Goal: Information Seeking & Learning: Learn about a topic

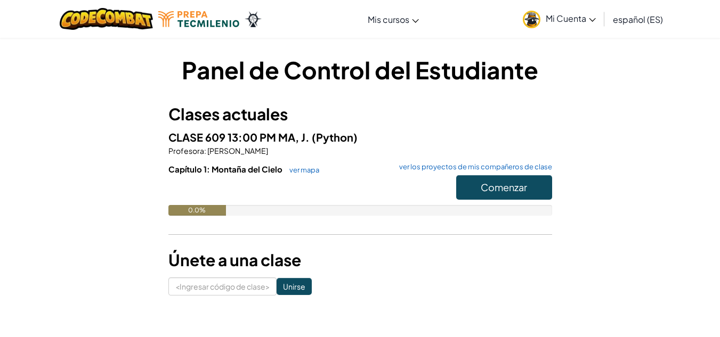
click at [626, 135] on div "Panel de Control del Estudiante Clases actuales CLASE 609 13:00 PM MA, [PERSON_…" at bounding box center [359, 174] width 623 height 242
click at [508, 185] on font "Comenzar" at bounding box center [503, 187] width 46 height 12
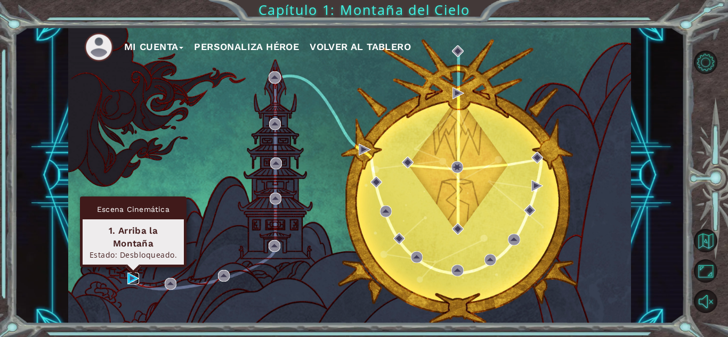
click at [132, 279] on img at bounding box center [133, 279] width 12 height 12
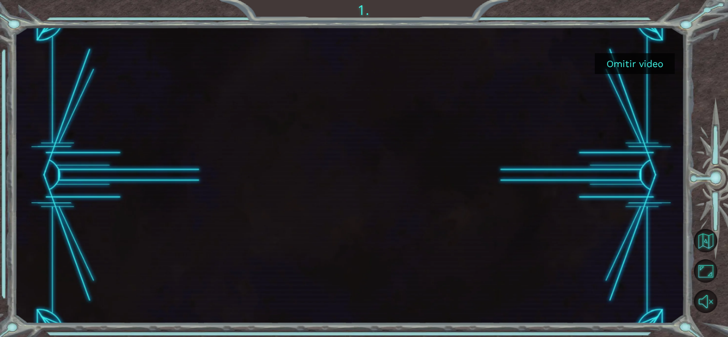
click at [639, 69] on button "Omitir video" at bounding box center [634, 63] width 80 height 21
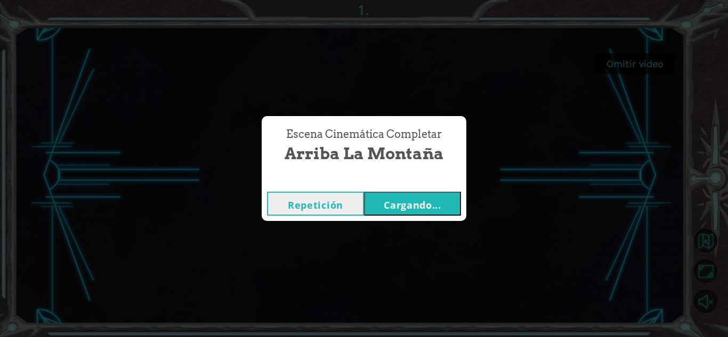
click at [422, 197] on button "Cargando..." at bounding box center [412, 204] width 97 height 24
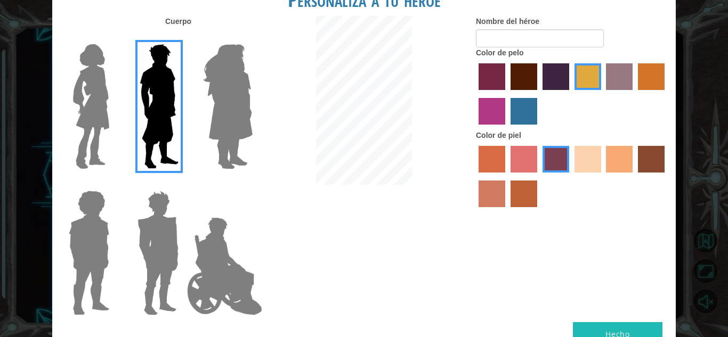
click at [218, 149] on img at bounding box center [228, 106] width 58 height 133
click at [252, 37] on input "Amatista heroica" at bounding box center [252, 37] width 0 height 0
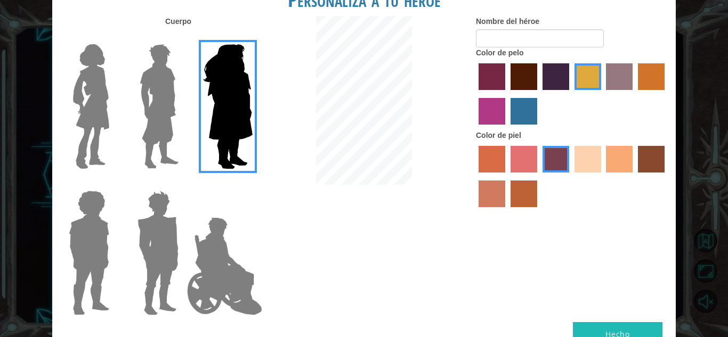
click at [134, 122] on label at bounding box center [155, 106] width 53 height 133
click at [183, 37] on input "El héroe Lars" at bounding box center [183, 37] width 0 height 0
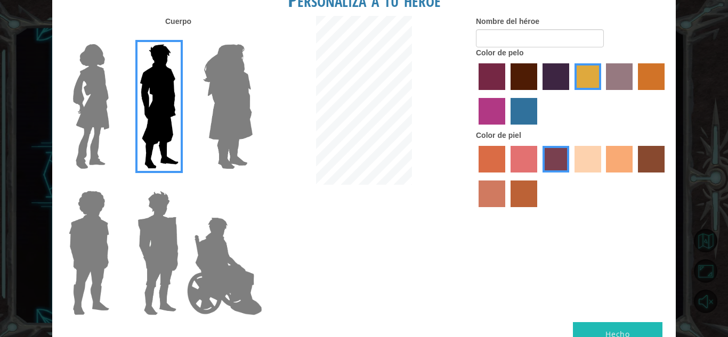
click at [585, 153] on label "color de piel de playa de arena" at bounding box center [587, 159] width 27 height 27
click at [570, 176] on input "color de piel de playa de arena" at bounding box center [570, 176] width 0 height 0
click at [515, 106] on label "color de cabello lachmara" at bounding box center [523, 111] width 27 height 27
click at [507, 128] on input "color de cabello lachmara" at bounding box center [507, 128] width 0 height 0
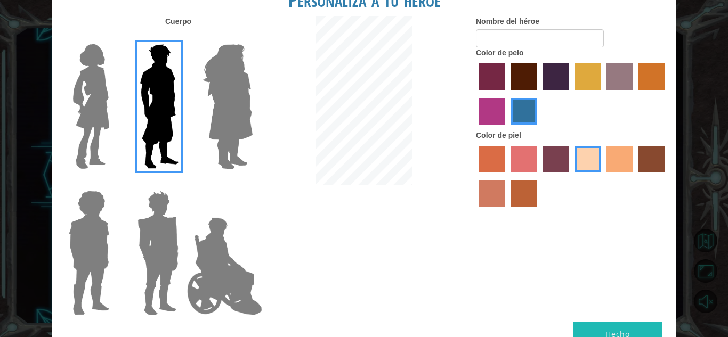
click at [528, 154] on label "color de piel frily" at bounding box center [523, 159] width 27 height 27
click at [507, 176] on input "color de piel frily" at bounding box center [507, 176] width 0 height 0
click at [589, 152] on label "color de piel de playa de arena" at bounding box center [587, 159] width 27 height 27
click at [570, 176] on input "color de piel de playa de arena" at bounding box center [570, 176] width 0 height 0
click at [642, 74] on label "color de cabello gota dorada" at bounding box center [651, 76] width 27 height 27
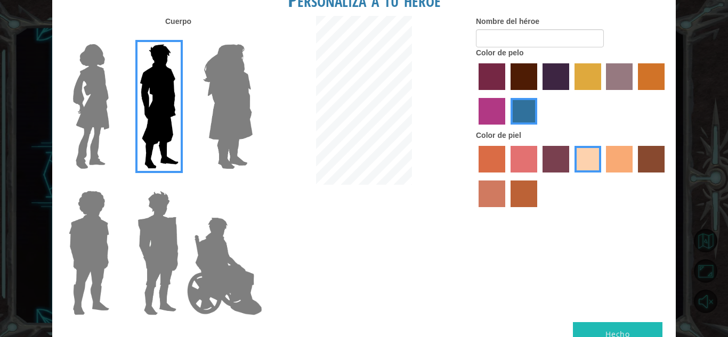
click at [634, 94] on input "color de cabello gota dorada" at bounding box center [634, 94] width 0 height 0
click at [235, 270] on img at bounding box center [225, 266] width 84 height 107
click at [252, 184] on input "Héroe Jamie" at bounding box center [252, 184] width 0 height 0
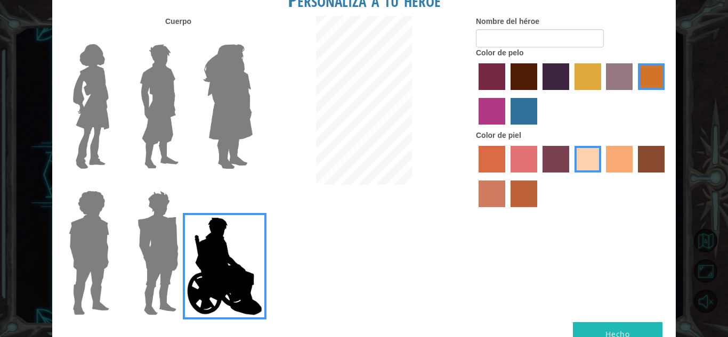
click at [522, 115] on label "color de cabello lachmara" at bounding box center [523, 111] width 27 height 27
click at [507, 128] on input "color de cabello lachmara" at bounding box center [507, 128] width 0 height 0
click at [556, 159] on label "color de piel tosca" at bounding box center [555, 159] width 27 height 27
click at [539, 176] on input "color de piel tosca" at bounding box center [539, 176] width 0 height 0
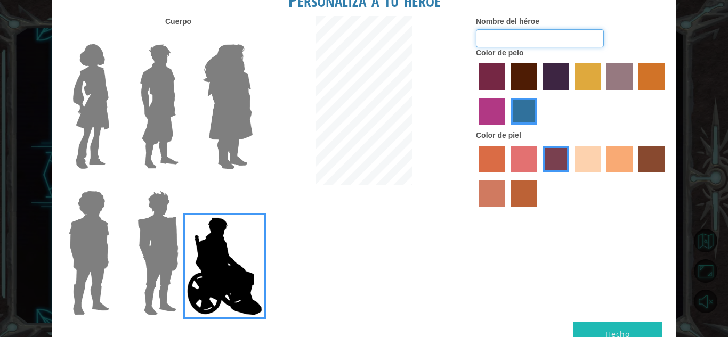
click at [507, 31] on input "Nombre del héroe" at bounding box center [540, 38] width 128 height 18
type input "m"
type input "s"
click at [150, 257] on img at bounding box center [158, 252] width 50 height 133
click at [183, 184] on input "Granate héroe" at bounding box center [183, 184] width 0 height 0
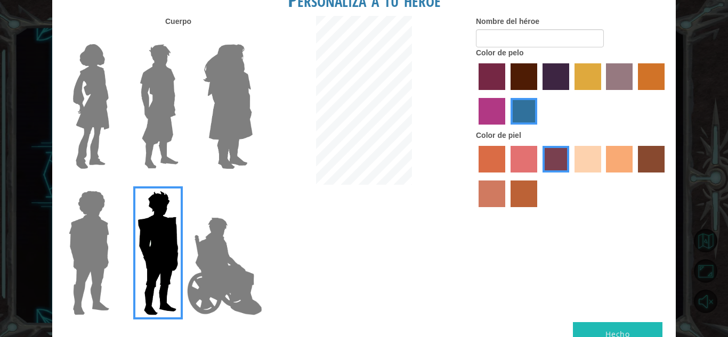
click at [107, 251] on img at bounding box center [88, 252] width 49 height 133
click at [113, 184] on input "Héroe Steven" at bounding box center [113, 184] width 0 height 0
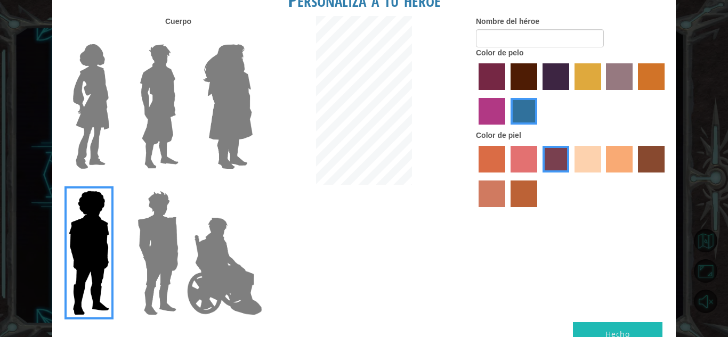
click at [159, 137] on img at bounding box center [158, 106] width 47 height 133
click at [183, 37] on input "El héroe Lars" at bounding box center [183, 37] width 0 height 0
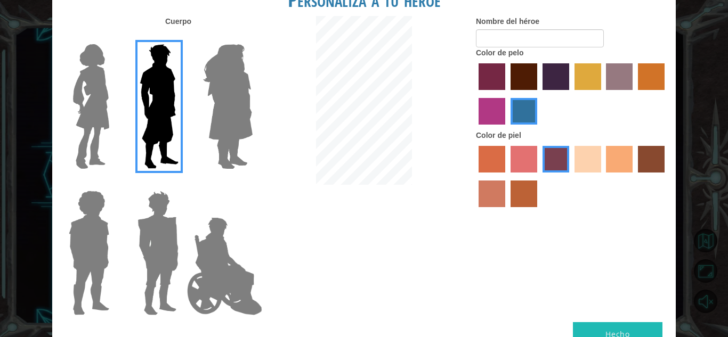
click at [596, 144] on div at bounding box center [572, 177] width 192 height 69
click at [593, 151] on label "color de piel de playa de arena" at bounding box center [587, 159] width 27 height 27
click at [570, 176] on input "color de piel de playa de arena" at bounding box center [570, 176] width 0 height 0
click at [623, 154] on label "color de piel de tacao" at bounding box center [619, 159] width 27 height 27
click at [602, 176] on input "color de piel de tacao" at bounding box center [602, 176] width 0 height 0
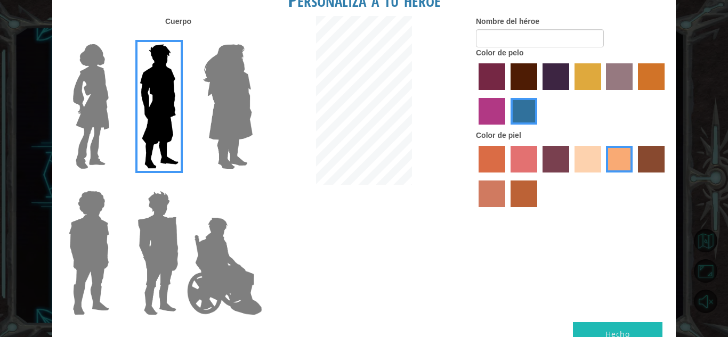
click at [492, 158] on label "color de piel de sorbus" at bounding box center [491, 159] width 27 height 27
click at [475, 176] on input "color de piel de sorbus" at bounding box center [475, 176] width 0 height 0
click at [492, 193] on label "color de piel arena ardiente" at bounding box center [491, 194] width 27 height 27
click at [666, 176] on input "color de piel arena ardiente" at bounding box center [666, 176] width 0 height 0
click at [611, 151] on label "color de piel de tacao" at bounding box center [619, 159] width 27 height 27
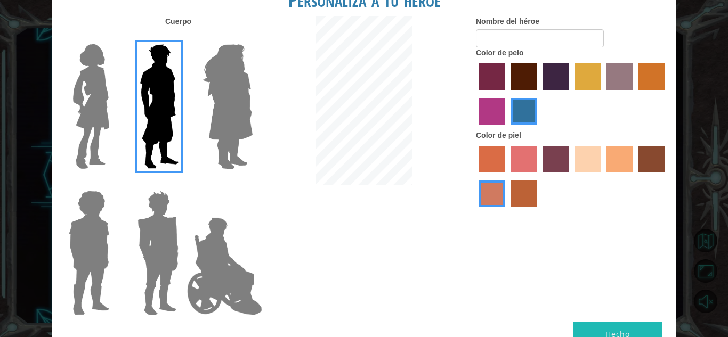
click at [602, 176] on input "color de piel de tacao" at bounding box center [602, 176] width 0 height 0
click at [601, 154] on div at bounding box center [572, 177] width 192 height 69
click at [593, 155] on label "color de piel de playa de arena" at bounding box center [587, 159] width 27 height 27
click at [570, 176] on input "color de piel de playa de arena" at bounding box center [570, 176] width 0 height 0
click at [489, 83] on label "color de pelo pimentón" at bounding box center [491, 76] width 27 height 27
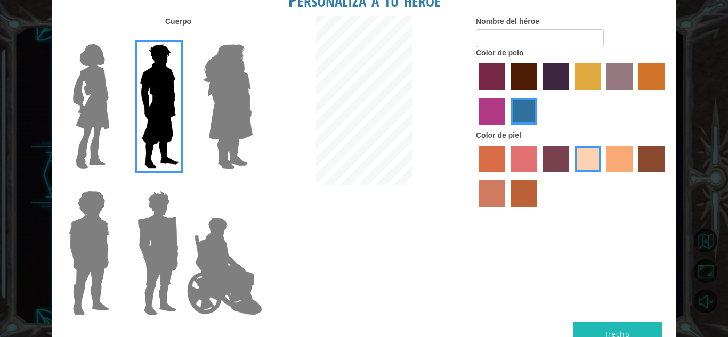
click at [475, 94] on input "color de pelo pimentón" at bounding box center [475, 94] width 0 height 0
click at [489, 100] on label "color de cabello violeta rojo medio" at bounding box center [491, 111] width 27 height 27
click at [666, 94] on input "color de cabello violeta rojo medio" at bounding box center [666, 94] width 0 height 0
click at [606, 68] on label "color de pelo de bazar" at bounding box center [619, 76] width 27 height 27
click at [602, 94] on input "color de pelo de bazar" at bounding box center [602, 94] width 0 height 0
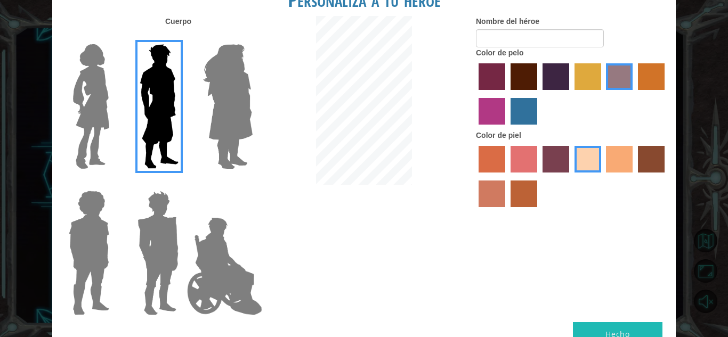
click at [558, 75] on label "color de pelo morado intenso" at bounding box center [555, 76] width 27 height 27
click at [539, 94] on input "color de pelo morado intenso" at bounding box center [539, 94] width 0 height 0
click at [594, 104] on div at bounding box center [572, 95] width 192 height 69
click at [528, 110] on label "color de cabello lachmara" at bounding box center [523, 111] width 27 height 27
click at [507, 128] on input "color de cabello lachmara" at bounding box center [507, 128] width 0 height 0
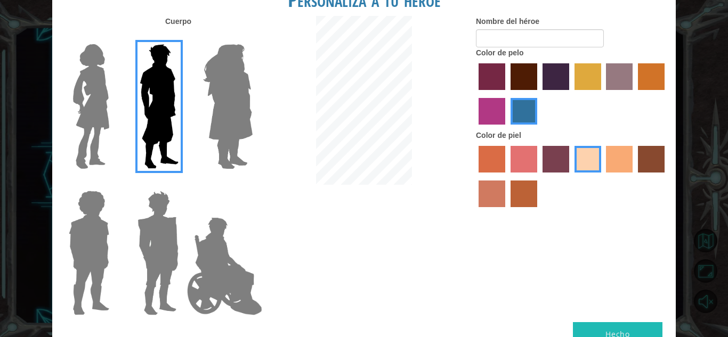
click at [638, 80] on label "color de cabello gota dorada" at bounding box center [651, 76] width 27 height 27
click at [634, 94] on input "color de cabello gota dorada" at bounding box center [634, 94] width 0 height 0
click at [547, 76] on label "color de pelo morado intenso" at bounding box center [555, 76] width 27 height 27
click at [539, 94] on input "color de pelo morado intenso" at bounding box center [539, 94] width 0 height 0
click at [528, 77] on label "color de pelo granate" at bounding box center [523, 76] width 27 height 27
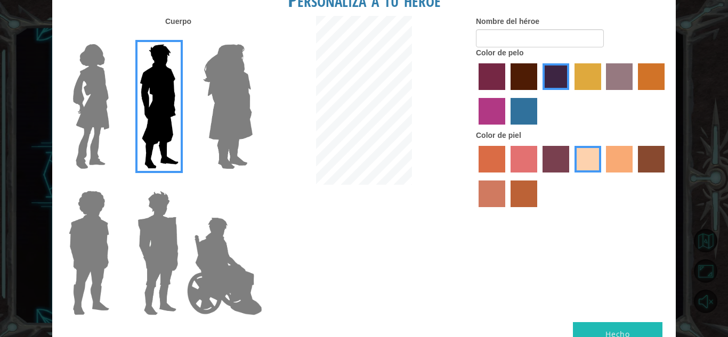
click at [507, 94] on input "color de pelo granate" at bounding box center [507, 94] width 0 height 0
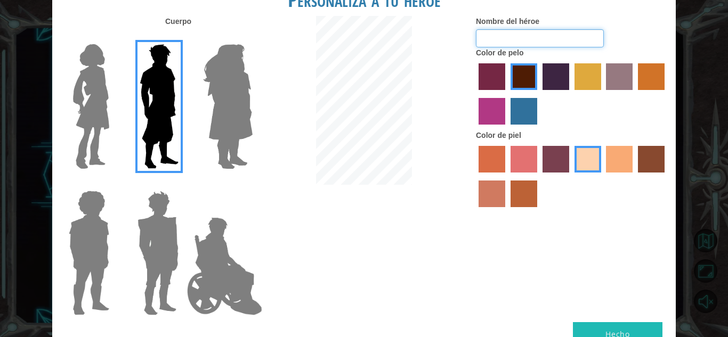
click at [509, 38] on input "Nombre del héroe" at bounding box center [540, 38] width 128 height 18
type input "[PERSON_NAME]"
click at [583, 93] on div at bounding box center [572, 95] width 192 height 69
click at [583, 87] on label "color de pelo del tulipán" at bounding box center [587, 76] width 27 height 27
click at [570, 94] on input "color de pelo del tulipán" at bounding box center [570, 94] width 0 height 0
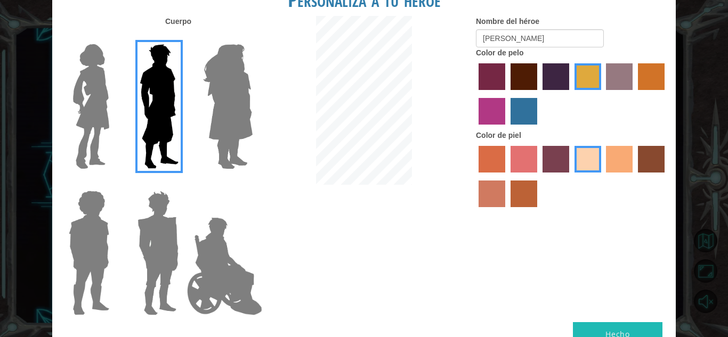
click at [649, 72] on label "color de cabello gota dorada" at bounding box center [651, 76] width 27 height 27
click at [634, 94] on input "color de cabello gota dorada" at bounding box center [634, 94] width 0 height 0
click at [528, 78] on label "color de pelo granate" at bounding box center [523, 76] width 27 height 27
click at [507, 94] on input "color de pelo granate" at bounding box center [507, 94] width 0 height 0
click at [528, 78] on label "color de pelo granate" at bounding box center [523, 76] width 27 height 27
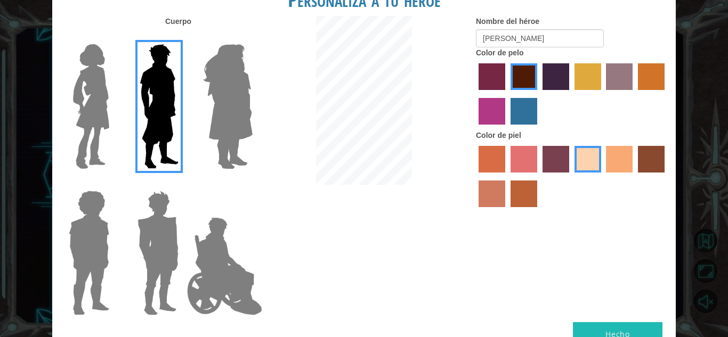
click at [507, 94] on input "color de pelo granate" at bounding box center [507, 94] width 0 height 0
click at [565, 74] on label "color de pelo morado intenso" at bounding box center [555, 76] width 27 height 27
click at [539, 94] on input "color de pelo morado intenso" at bounding box center [539, 94] width 0 height 0
click at [525, 74] on label "color de pelo granate" at bounding box center [523, 76] width 27 height 27
click at [507, 94] on input "color de pelo granate" at bounding box center [507, 94] width 0 height 0
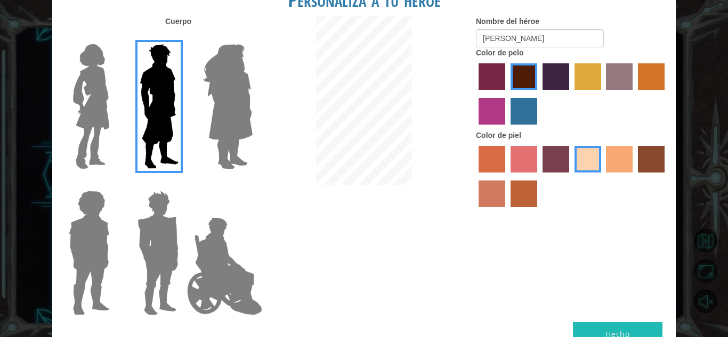
click at [538, 77] on div at bounding box center [572, 95] width 192 height 69
click at [548, 78] on label "color de pelo morado intenso" at bounding box center [555, 76] width 27 height 27
click at [539, 94] on input "color de pelo morado intenso" at bounding box center [539, 94] width 0 height 0
click at [524, 76] on label "color de pelo granate" at bounding box center [523, 76] width 27 height 27
click at [507, 94] on input "color de pelo granate" at bounding box center [507, 94] width 0 height 0
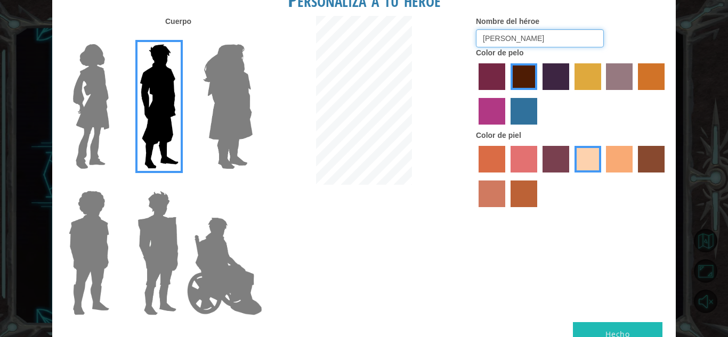
click at [532, 40] on input "[PERSON_NAME]" at bounding box center [540, 38] width 128 height 18
type input "[PERSON_NAME]"
click at [558, 147] on label "color de piel tosca" at bounding box center [555, 159] width 27 height 27
click at [539, 176] on input "color de piel tosca" at bounding box center [539, 176] width 0 height 0
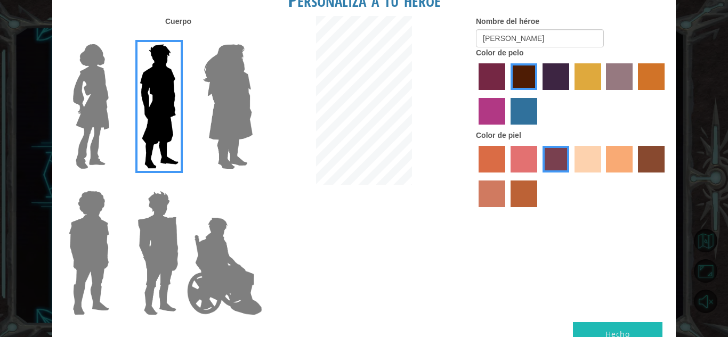
click at [523, 153] on label "color de piel frily" at bounding box center [523, 159] width 27 height 27
click at [507, 176] on input "color de piel frily" at bounding box center [507, 176] width 0 height 0
click at [497, 152] on label "color de piel de sorbus" at bounding box center [491, 159] width 27 height 27
click at [475, 176] on input "color de piel de sorbus" at bounding box center [475, 176] width 0 height 0
click at [621, 152] on label "color de piel de tacao" at bounding box center [619, 159] width 27 height 27
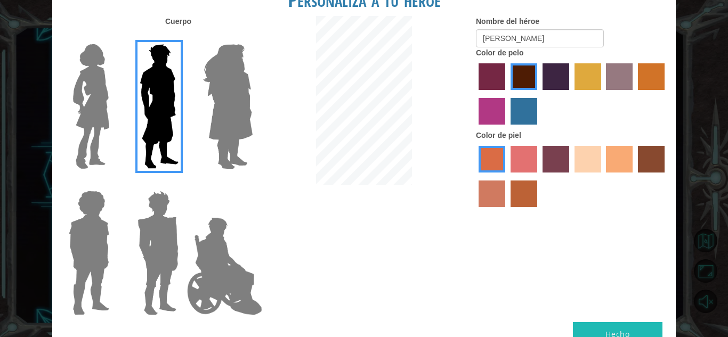
click at [602, 176] on input "color de piel de tacao" at bounding box center [602, 176] width 0 height 0
click at [597, 154] on label "color de piel de playa de arena" at bounding box center [587, 159] width 27 height 27
click at [570, 176] on input "color de piel de playa de arena" at bounding box center [570, 176] width 0 height 0
click at [624, 158] on label "color de piel de tacao" at bounding box center [619, 159] width 27 height 27
click at [602, 176] on input "color de piel de tacao" at bounding box center [602, 176] width 0 height 0
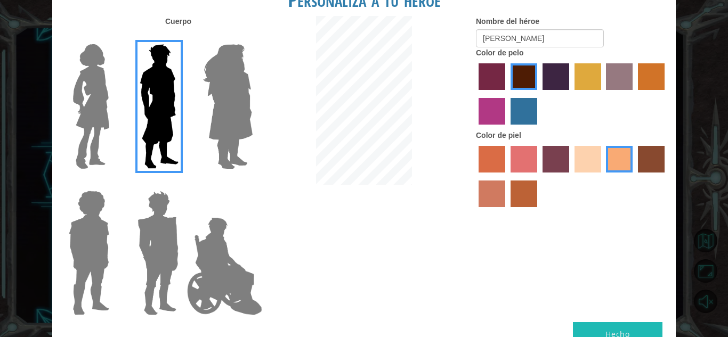
click at [586, 163] on label "color de piel de playa de arena" at bounding box center [587, 159] width 27 height 27
click at [570, 176] on input "color de piel de playa de arena" at bounding box center [570, 176] width 0 height 0
click at [615, 158] on label "color de piel de tacao" at bounding box center [619, 159] width 27 height 27
click at [602, 176] on input "color de piel de tacao" at bounding box center [602, 176] width 0 height 0
click at [593, 157] on label "color de piel de playa de arena" at bounding box center [587, 159] width 27 height 27
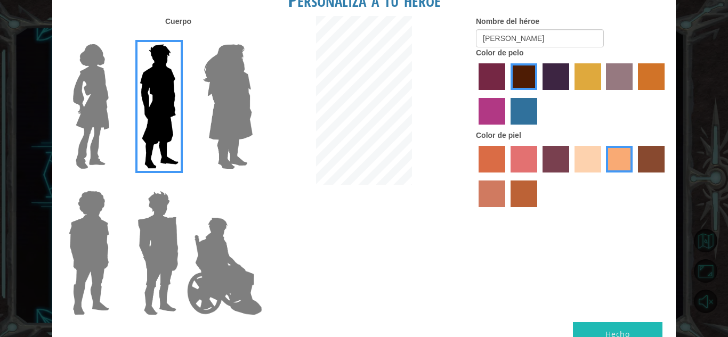
click at [570, 176] on input "color de piel de playa de arena" at bounding box center [570, 176] width 0 height 0
click at [616, 157] on label "color de piel de tacao" at bounding box center [619, 159] width 27 height 27
click at [602, 176] on input "color de piel de tacao" at bounding box center [602, 176] width 0 height 0
click at [589, 161] on label "color de piel de playa de arena" at bounding box center [587, 159] width 27 height 27
click at [570, 176] on input "color de piel de playa de arena" at bounding box center [570, 176] width 0 height 0
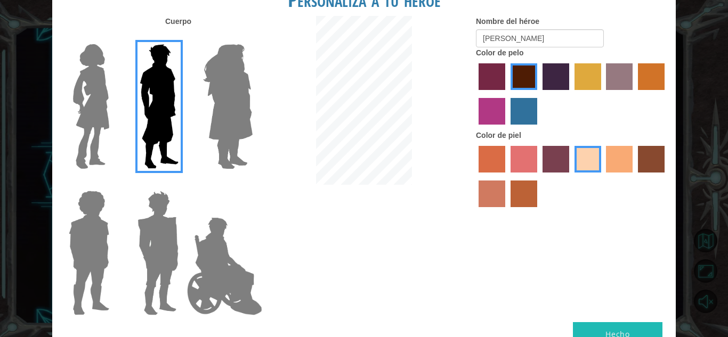
click at [614, 158] on label "color de piel de tacao" at bounding box center [619, 159] width 27 height 27
click at [602, 176] on input "color de piel de tacao" at bounding box center [602, 176] width 0 height 0
click at [579, 159] on label "color de piel de playa de arena" at bounding box center [587, 159] width 27 height 27
click at [570, 176] on input "color de piel de playa de arena" at bounding box center [570, 176] width 0 height 0
click at [611, 154] on label "color de piel de tacao" at bounding box center [619, 159] width 27 height 27
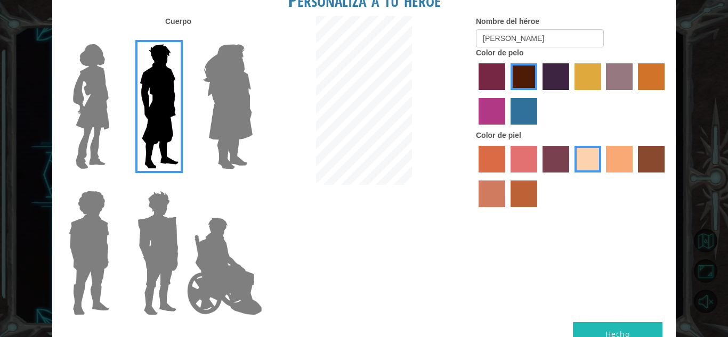
click at [602, 176] on input "color de piel de tacao" at bounding box center [602, 176] width 0 height 0
click at [589, 157] on label "color de piel de playa de arena" at bounding box center [587, 159] width 27 height 27
click at [570, 176] on input "color de piel de playa de arena" at bounding box center [570, 176] width 0 height 0
click at [615, 156] on label "color de piel de tacao" at bounding box center [619, 159] width 27 height 27
click at [602, 176] on input "color de piel de tacao" at bounding box center [602, 176] width 0 height 0
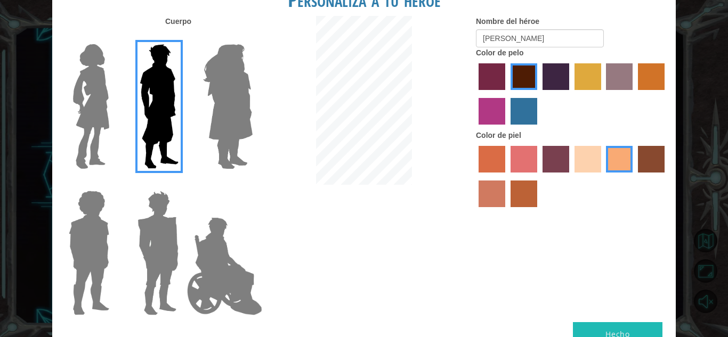
click at [594, 157] on label "color de piel de playa de arena" at bounding box center [587, 159] width 27 height 27
click at [570, 176] on input "color de piel de playa de arena" at bounding box center [570, 176] width 0 height 0
click at [627, 158] on label "color de piel de tacao" at bounding box center [619, 159] width 27 height 27
click at [602, 176] on input "color de piel de tacao" at bounding box center [602, 176] width 0 height 0
click at [601, 331] on button "Hecho" at bounding box center [617, 334] width 89 height 24
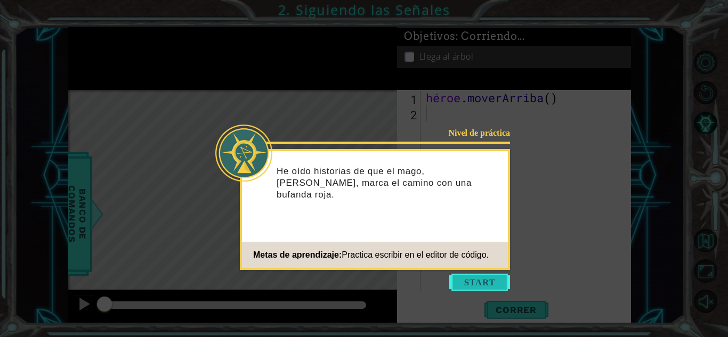
click at [456, 283] on button "Comenzar" at bounding box center [479, 282] width 61 height 17
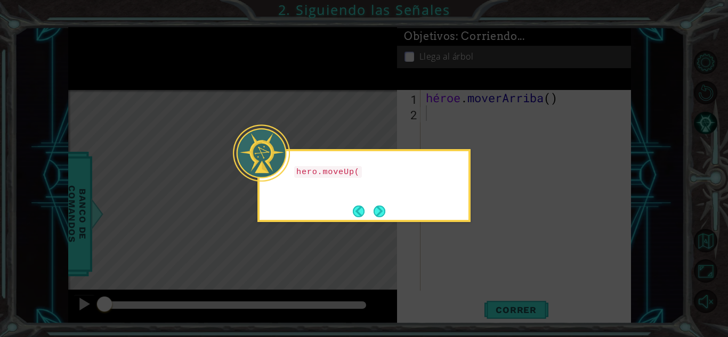
click at [455, 279] on icon at bounding box center [364, 168] width 728 height 337
click at [376, 208] on button "Próximo" at bounding box center [379, 212] width 12 height 12
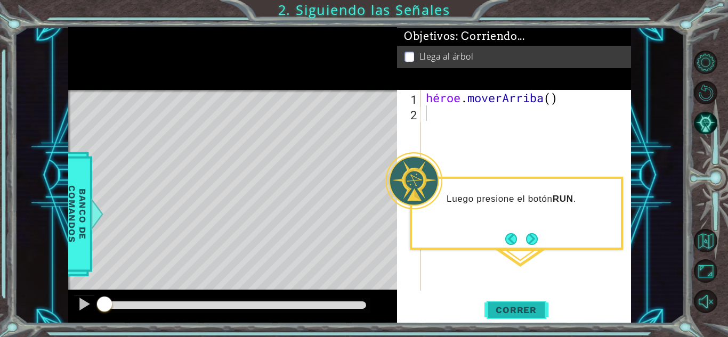
click at [528, 299] on button "Correr" at bounding box center [516, 309] width 64 height 23
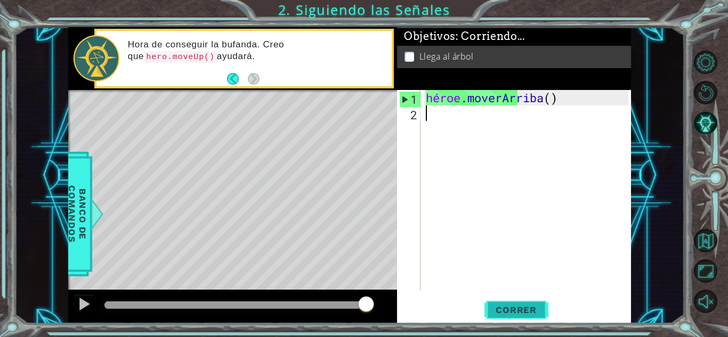
click at [510, 305] on font "Correr" at bounding box center [515, 310] width 41 height 11
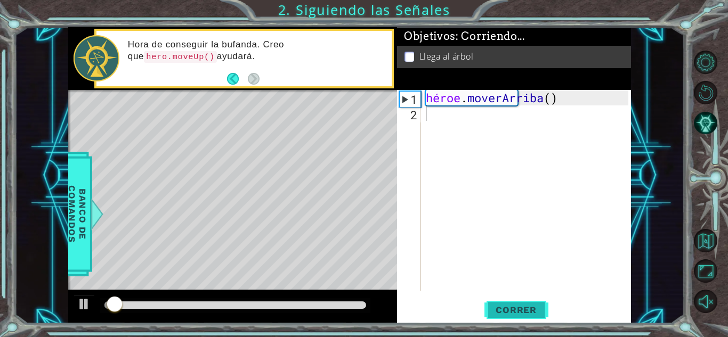
click at [510, 305] on font "Correr" at bounding box center [515, 310] width 41 height 11
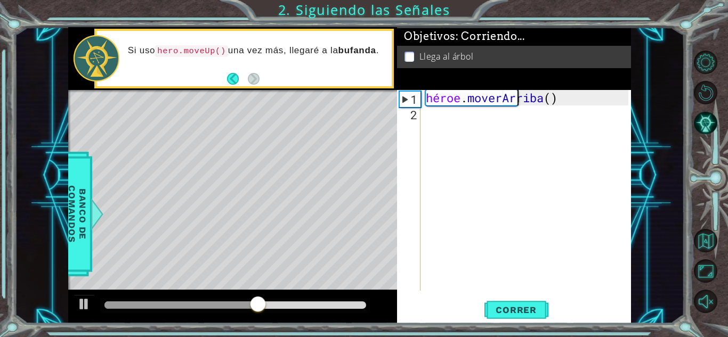
click at [577, 96] on div "héroe . [GEOGRAPHIC_DATA] ( )" at bounding box center [528, 206] width 210 height 232
type textarea "hero.moveUp()"
click at [577, 96] on div "héroe . [GEOGRAPHIC_DATA] ( )" at bounding box center [528, 206] width 210 height 232
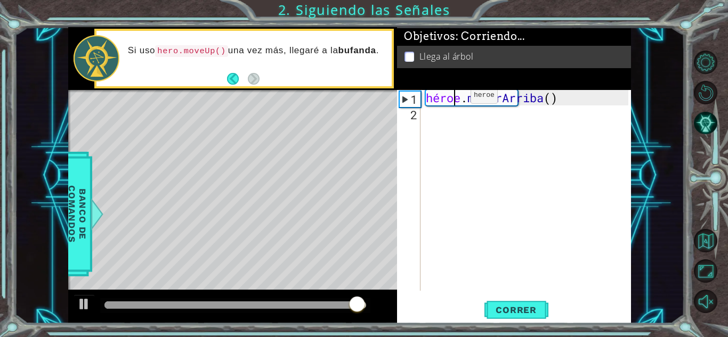
click at [454, 98] on div "héroe . [GEOGRAPHIC_DATA] ( )" at bounding box center [528, 206] width 210 height 232
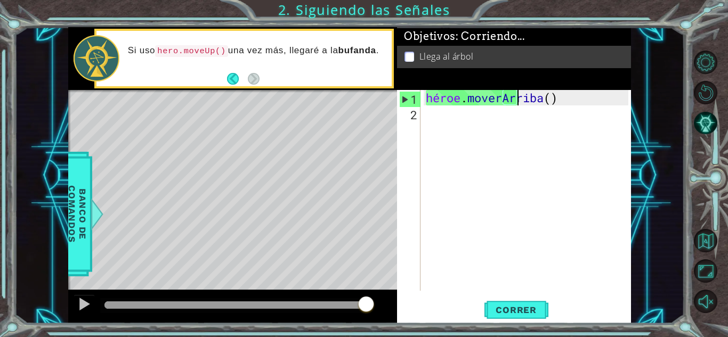
click at [541, 101] on div "héroe . [GEOGRAPHIC_DATA] ( )" at bounding box center [528, 206] width 210 height 232
type textarea "hero.moveUp()"
click at [549, 97] on div "héroe . [GEOGRAPHIC_DATA] ( )" at bounding box center [528, 206] width 210 height 232
type textarea "hero.moveUp()"
click at [577, 98] on div "héroe . [GEOGRAPHIC_DATA] ( )" at bounding box center [528, 206] width 210 height 232
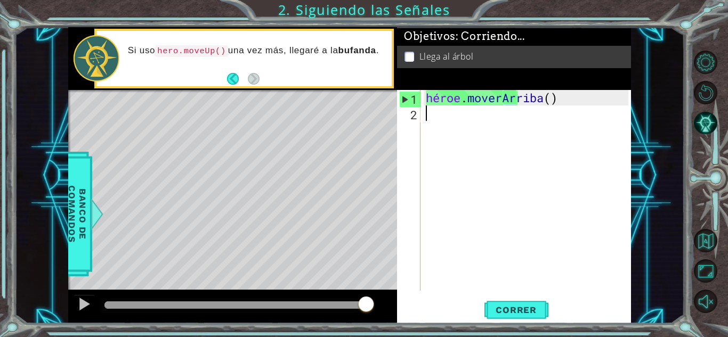
click at [481, 138] on div "héroe . [GEOGRAPHIC_DATA] ( )" at bounding box center [528, 206] width 210 height 232
drag, startPoint x: 422, startPoint y: 101, endPoint x: 597, endPoint y: 96, distance: 174.2
click at [597, 96] on div "1 2 héroe . moverArriba ( ) [DEMOGRAPHIC_DATA] XXXXXXXXXXXXXXXXXXXXXXXXXXXXXXXX…" at bounding box center [512, 190] width 231 height 201
drag, startPoint x: 597, startPoint y: 96, endPoint x: 585, endPoint y: 97, distance: 11.7
click at [585, 97] on div "héroe . [GEOGRAPHIC_DATA] ( )" at bounding box center [528, 206] width 210 height 232
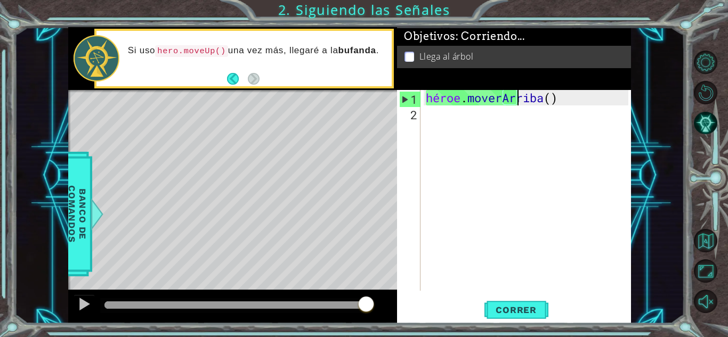
type textarea "hero.moveUp()"
click at [585, 97] on div "héroe . [GEOGRAPHIC_DATA] ( )" at bounding box center [528, 206] width 210 height 232
click at [585, 97] on div "héroe . [GEOGRAPHIC_DATA] ( )" at bounding box center [525, 190] width 205 height 201
click at [585, 97] on div "héroe . [GEOGRAPHIC_DATA] ( )" at bounding box center [528, 206] width 210 height 232
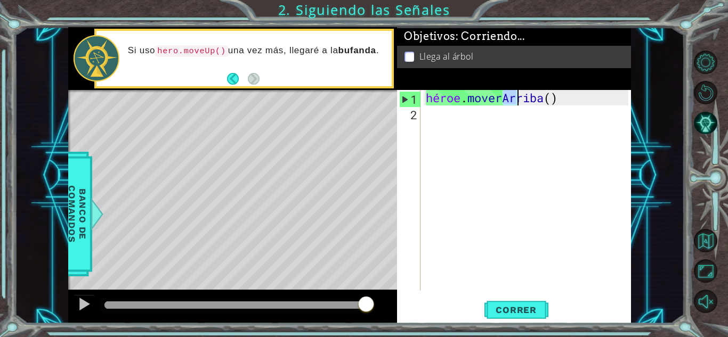
click at [585, 142] on div "héroe . [GEOGRAPHIC_DATA] ( )" at bounding box center [528, 206] width 210 height 232
click at [576, 99] on div "héroe . [GEOGRAPHIC_DATA] ( )" at bounding box center [528, 206] width 210 height 232
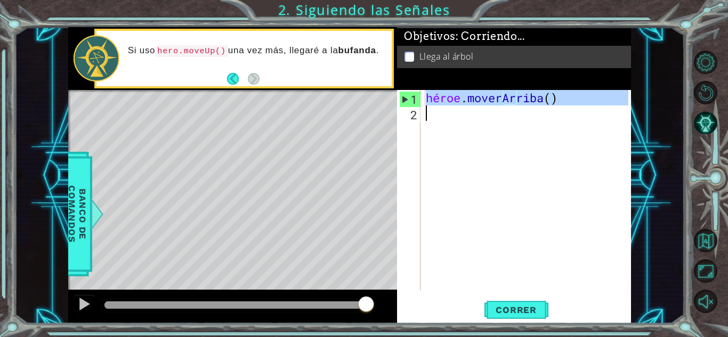
click at [576, 99] on div "héroe . [GEOGRAPHIC_DATA] ( )" at bounding box center [528, 206] width 210 height 232
click at [576, 99] on div "héroe . [GEOGRAPHIC_DATA] ( )" at bounding box center [525, 190] width 205 height 201
type textarea "hero.moveUp()"
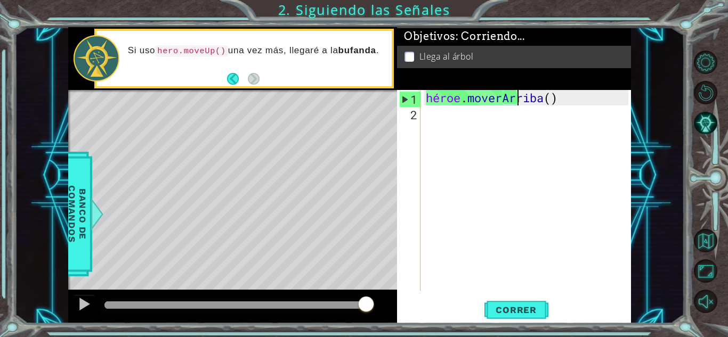
click at [576, 99] on div "héroe . [GEOGRAPHIC_DATA] ( )" at bounding box center [528, 206] width 210 height 232
click at [528, 113] on div "héroe . [GEOGRAPHIC_DATA] ( )" at bounding box center [528, 206] width 210 height 232
click at [501, 95] on div "héroe . [GEOGRAPHIC_DATA] ( )" at bounding box center [528, 206] width 210 height 232
type textarea "hero.moveUp()"
click at [459, 98] on div "héroe . [GEOGRAPHIC_DATA] ( )" at bounding box center [528, 206] width 210 height 232
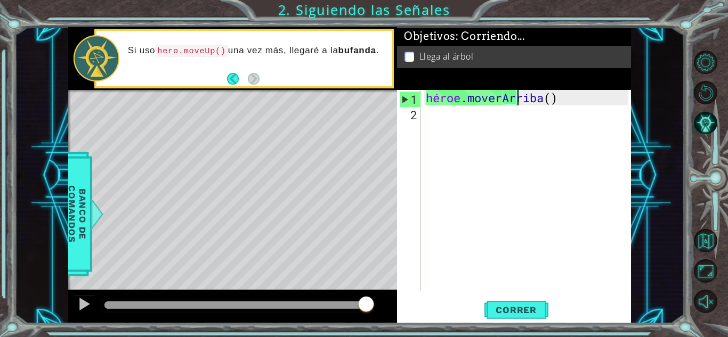
click at [576, 101] on div "héroe . [GEOGRAPHIC_DATA] ( )" at bounding box center [528, 206] width 210 height 232
click at [232, 83] on button "Atrás" at bounding box center [237, 79] width 21 height 12
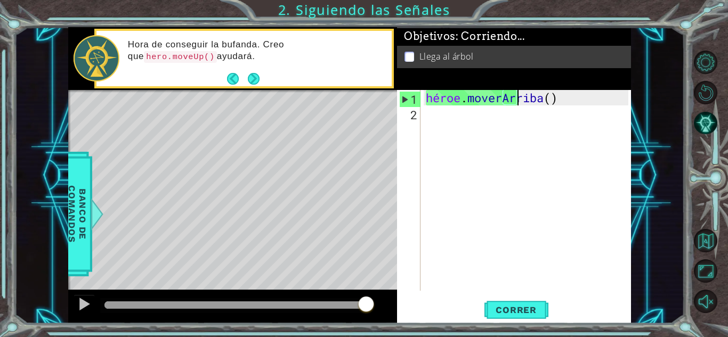
click at [575, 100] on div "héroe . [GEOGRAPHIC_DATA] ( )" at bounding box center [528, 206] width 210 height 232
click at [250, 75] on button "Próximo" at bounding box center [254, 79] width 12 height 12
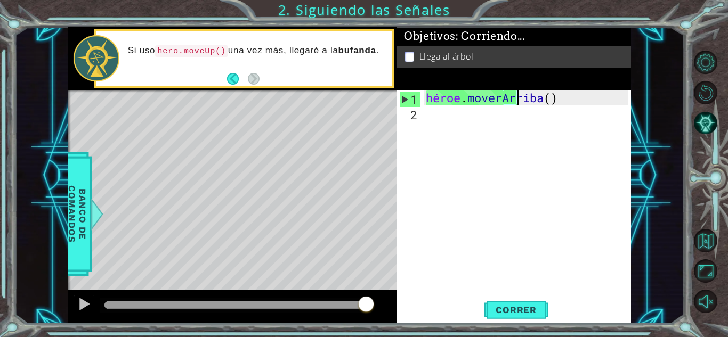
click at [580, 97] on div "héroe . [GEOGRAPHIC_DATA] ( )" at bounding box center [528, 206] width 210 height 232
click at [531, 170] on div "héroe . [GEOGRAPHIC_DATA] ( )" at bounding box center [528, 206] width 210 height 232
click at [410, 56] on p at bounding box center [409, 57] width 10 height 10
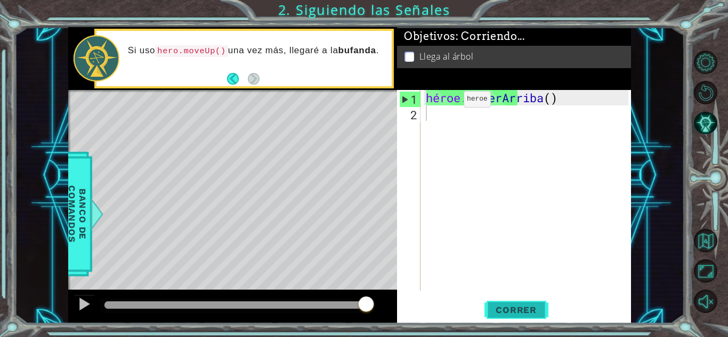
click at [515, 303] on button "Correr" at bounding box center [516, 309] width 64 height 23
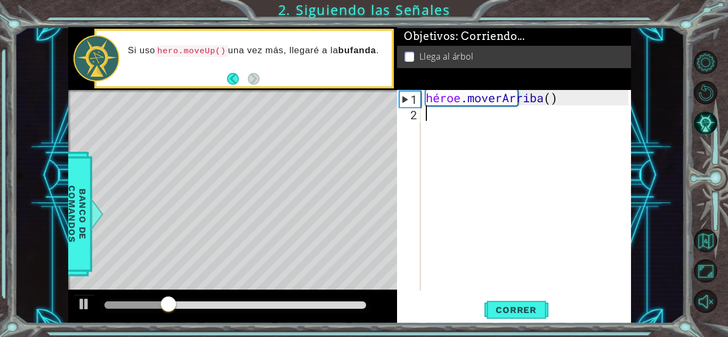
click at [239, 131] on div "Mapa de niveles" at bounding box center [314, 247] width 492 height 314
drag, startPoint x: 239, startPoint y: 131, endPoint x: 445, endPoint y: 148, distance: 206.8
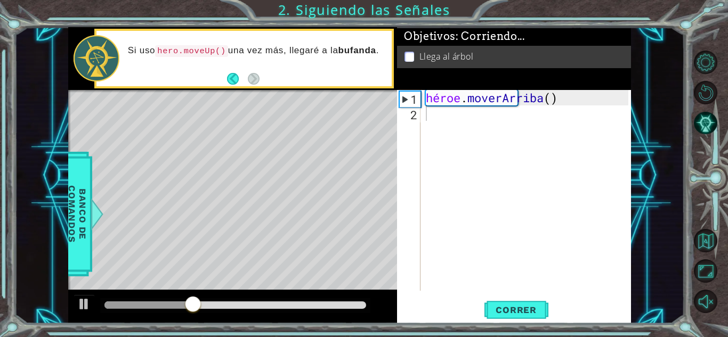
click at [445, 148] on div "1 ההההההההההההההההההההההההההההההההההההההההההההההההההההההההההההההההההההההההההההה…" at bounding box center [349, 175] width 562 height 297
click at [233, 79] on button "Atrás" at bounding box center [237, 79] width 21 height 12
click at [233, 79] on div "Si uso hero.moveUp() una vez más, llegaré a la bufanda ." at bounding box center [232, 58] width 329 height 63
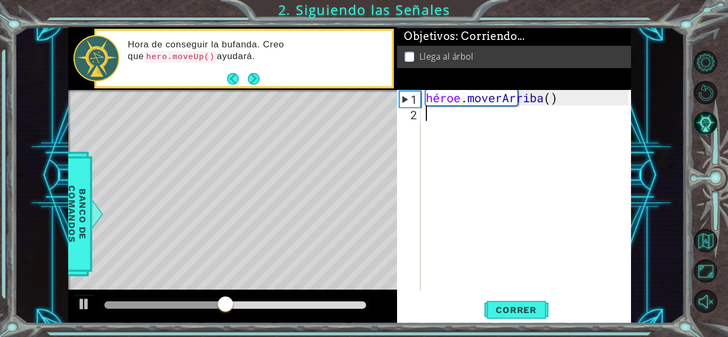
click at [233, 79] on button "Back" at bounding box center [237, 79] width 21 height 12
click at [233, 79] on div "Hora de conseguir la bufanda. Creo que hero.moveUp() ayudará." at bounding box center [232, 58] width 329 height 63
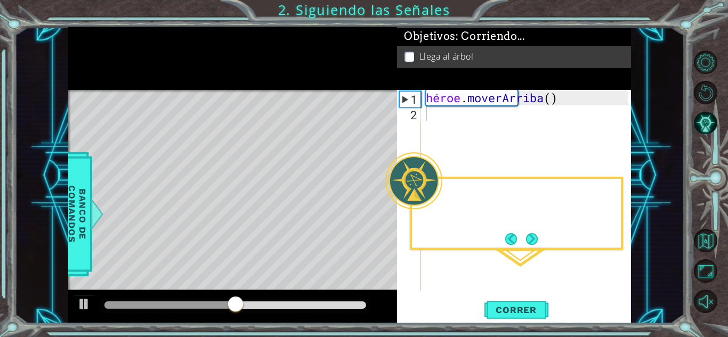
click at [233, 79] on div at bounding box center [232, 58] width 329 height 63
click at [574, 102] on div "héroe . [GEOGRAPHIC_DATA] ( )" at bounding box center [528, 206] width 210 height 232
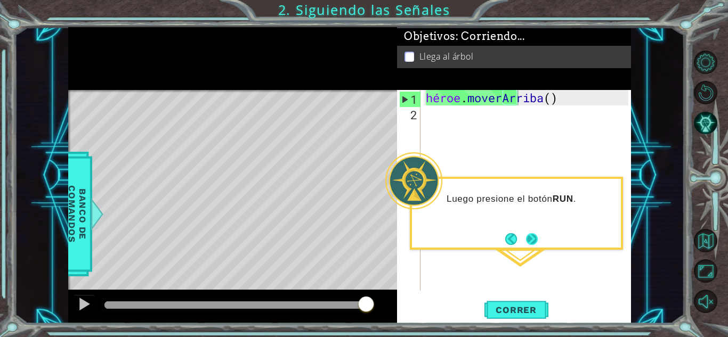
click at [531, 241] on button "Próximo" at bounding box center [532, 239] width 12 height 12
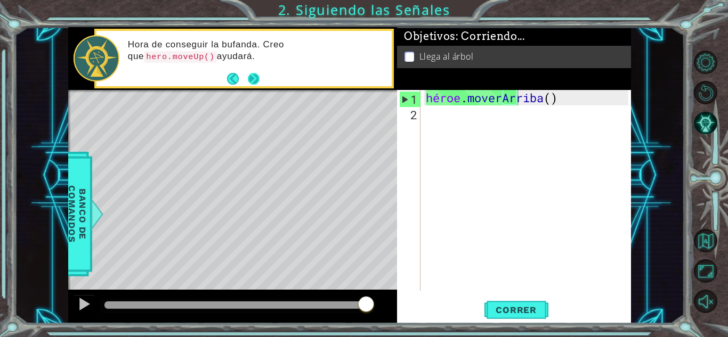
click at [258, 78] on button "Próximo" at bounding box center [254, 79] width 12 height 12
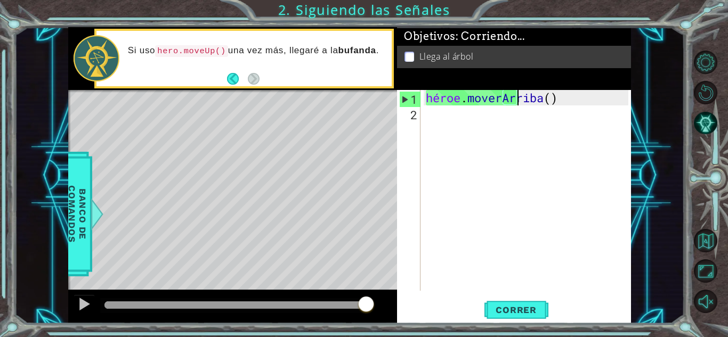
type textarea "hero.moveUp()2"
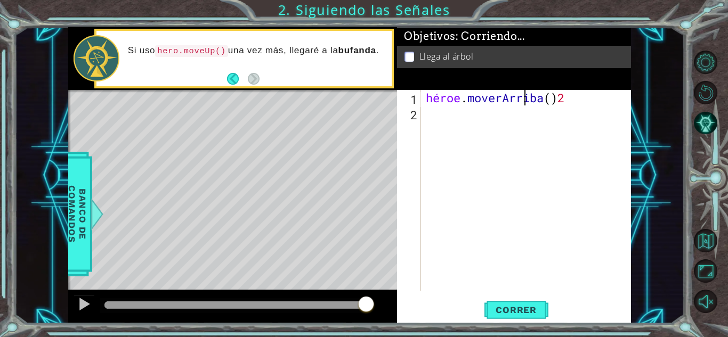
click at [599, 97] on div "héroe . [GEOGRAPHIC_DATA] ( ) 2" at bounding box center [528, 206] width 210 height 232
type textarea "hero.moveUp(2)"
click at [496, 309] on font "Correr" at bounding box center [515, 310] width 41 height 11
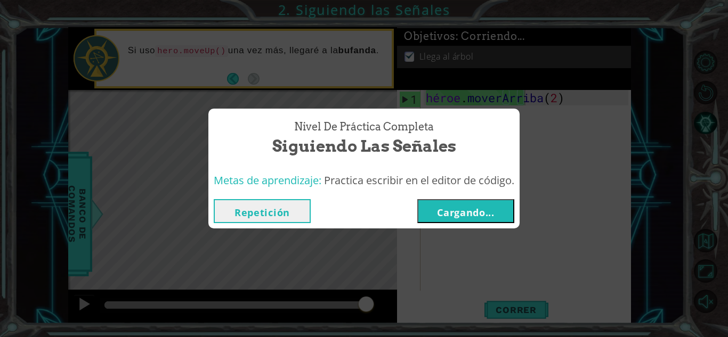
click at [458, 209] on font "Cargando..." at bounding box center [466, 212] width 58 height 13
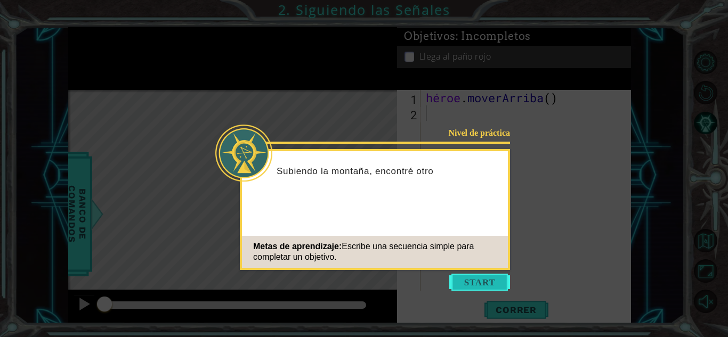
click at [480, 280] on button "Comenzar" at bounding box center [479, 282] width 61 height 17
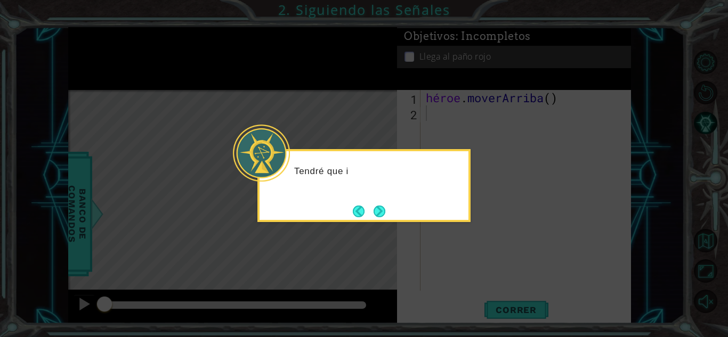
click at [473, 214] on icon at bounding box center [364, 168] width 728 height 337
click at [382, 206] on button "Próximo" at bounding box center [379, 212] width 12 height 12
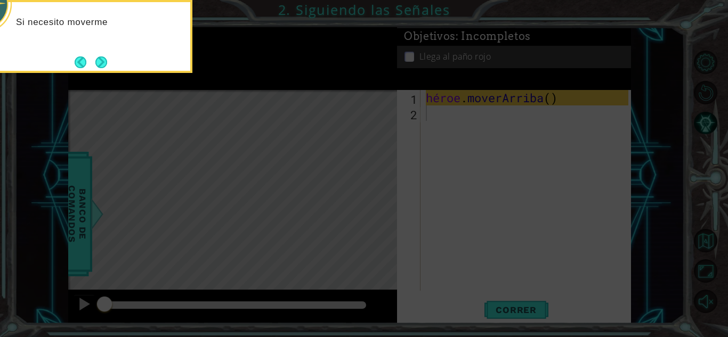
click at [382, 206] on icon at bounding box center [364, 50] width 728 height 574
click at [100, 57] on button "Próximo" at bounding box center [101, 62] width 12 height 12
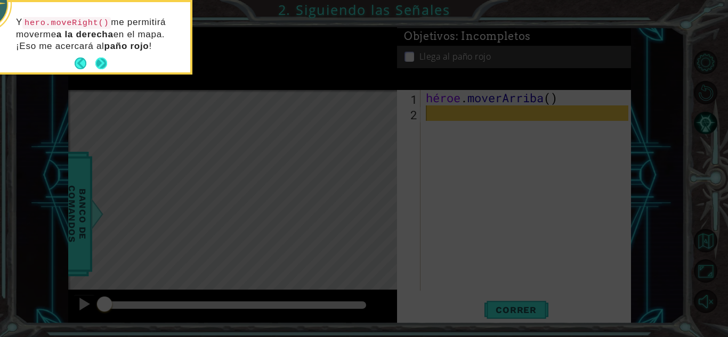
click at [100, 58] on button "Próximo" at bounding box center [101, 64] width 12 height 12
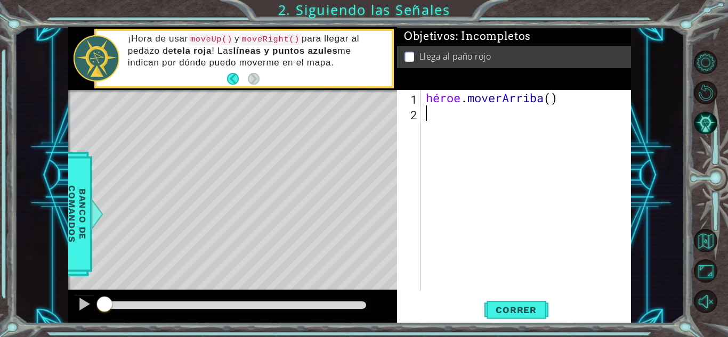
type textarea "h"
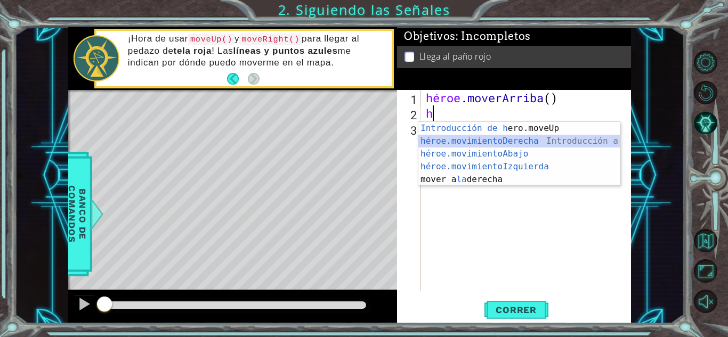
click at [503, 138] on div "Introducción de [PERSON_NAME].moveUp Presiona héroe.movimientoDerecha ​ Introdu…" at bounding box center [518, 166] width 201 height 89
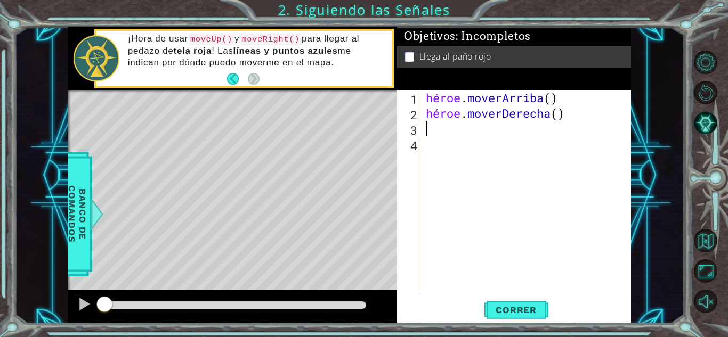
click at [581, 116] on div "héroe . [PERSON_NAME] ( ) héroe . moverDerecha ( )" at bounding box center [528, 206] width 210 height 232
type textarea "hero.moveRight(2)"
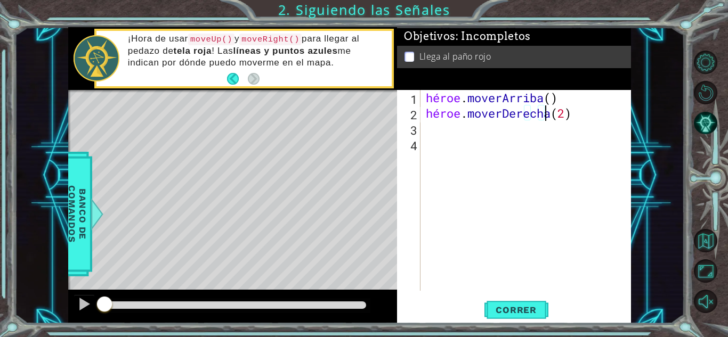
click at [443, 128] on div "héroe . [PERSON_NAME] ( ) héroe . moverDerecha ( 2 )" at bounding box center [528, 206] width 210 height 232
type textarea "h"
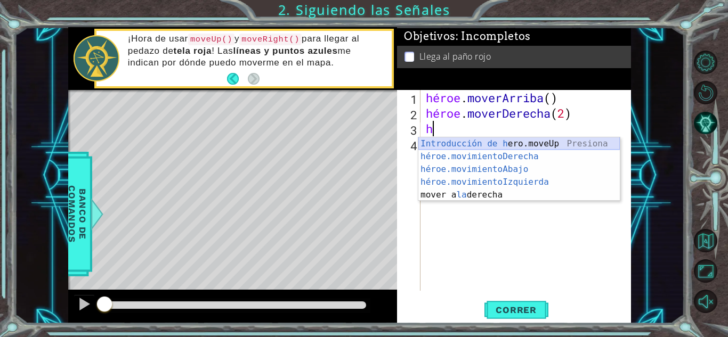
click at [455, 145] on div "Introducción de [PERSON_NAME].moveUp Presiona héroe.movimientoDerecha ​ Introdu…" at bounding box center [518, 181] width 201 height 89
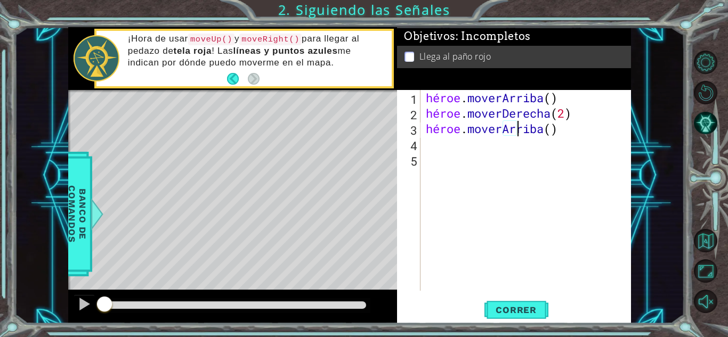
click at [575, 129] on div "héroe . [PERSON_NAME] ( ) héroe . moverDerecha ( 2 ) héroe . [GEOGRAPHIC_DATA] …" at bounding box center [528, 206] width 210 height 232
click at [517, 306] on font "Correr" at bounding box center [515, 310] width 41 height 11
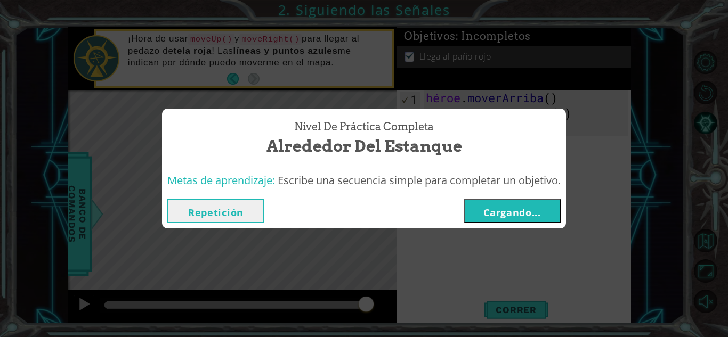
click at [232, 208] on font "Repetición" at bounding box center [215, 212] width 55 height 13
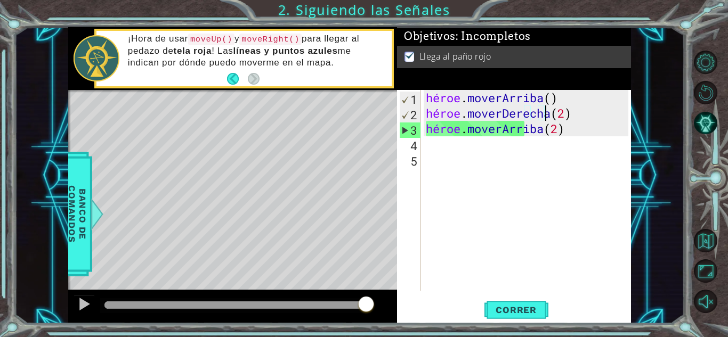
click at [596, 112] on div "héroe . [PERSON_NAME] ( ) héroe . moverDerecha ( 2 ) héroe . [GEOGRAPHIC_DATA] …" at bounding box center [528, 206] width 210 height 232
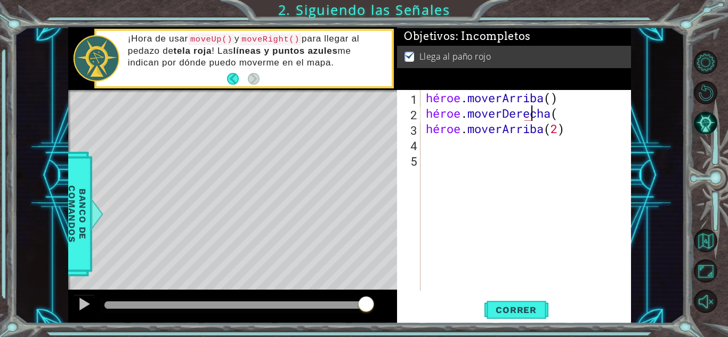
scroll to position [0, 4]
type textarea "hero.moveRight()"
click at [515, 305] on font "Correr" at bounding box center [515, 310] width 41 height 11
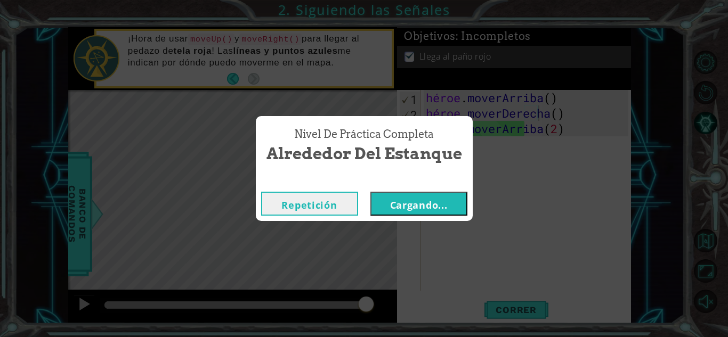
click at [433, 209] on font "Cargando..." at bounding box center [419, 205] width 58 height 13
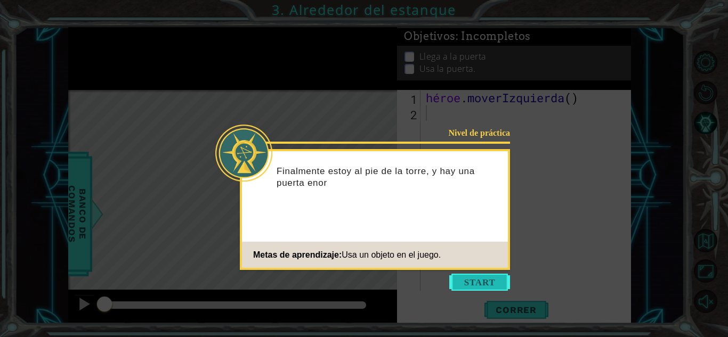
click at [464, 281] on button "Comenzar" at bounding box center [479, 282] width 61 height 17
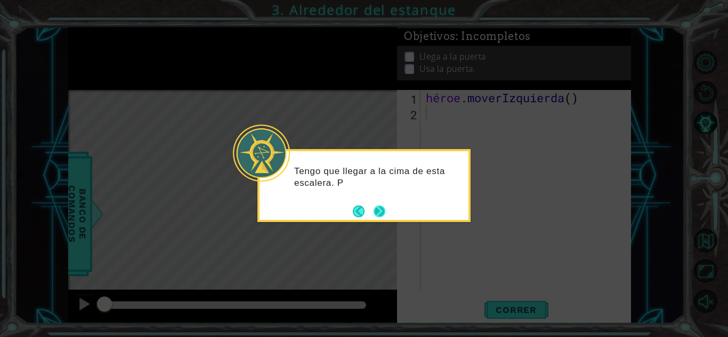
click at [372, 205] on footer at bounding box center [369, 211] width 32 height 16
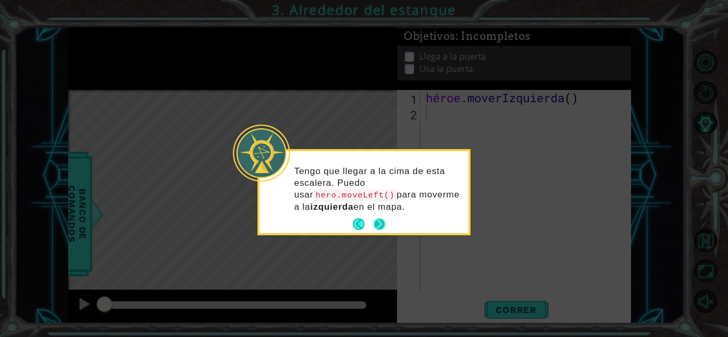
click at [377, 218] on button "Próximo" at bounding box center [379, 224] width 12 height 12
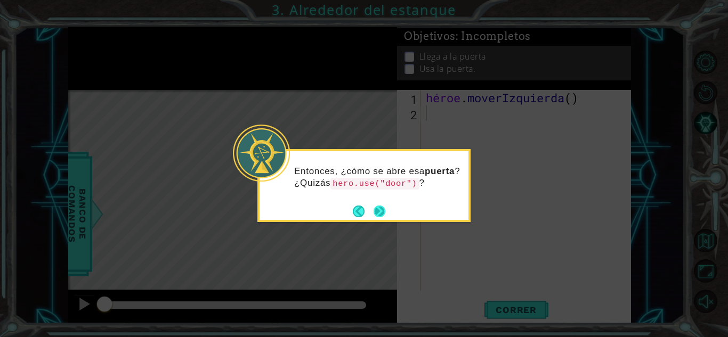
click at [377, 212] on button "Próximo" at bounding box center [379, 212] width 12 height 12
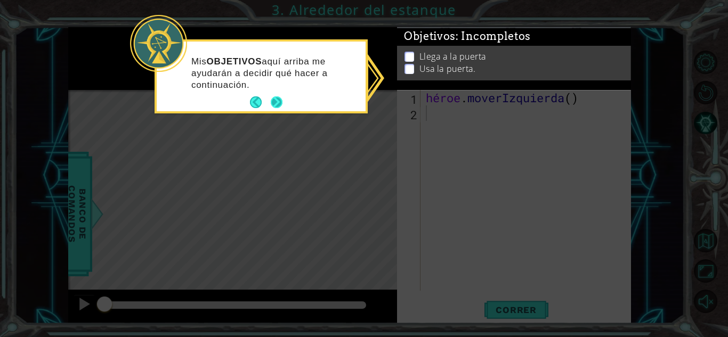
click at [277, 103] on button "Próximo" at bounding box center [277, 102] width 12 height 12
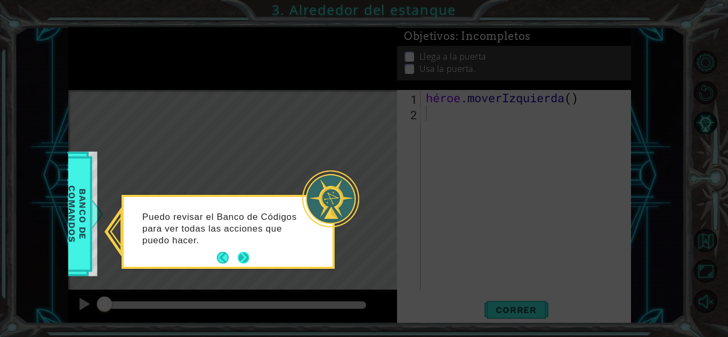
click at [244, 259] on button "Próximo" at bounding box center [244, 258] width 12 height 12
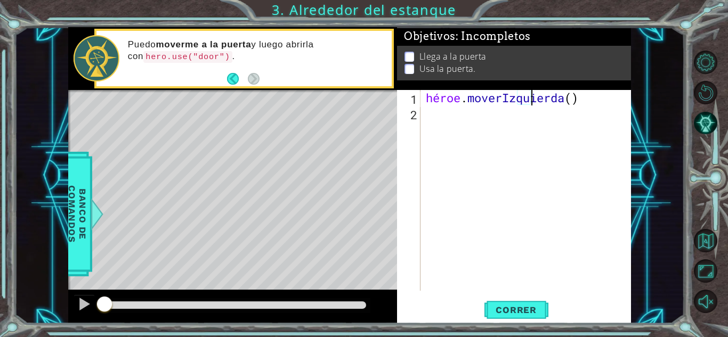
click at [599, 104] on div "héroe . [GEOGRAPHIC_DATA] ( )" at bounding box center [528, 206] width 210 height 232
type textarea "hero.moveLeft(2)"
click at [435, 111] on div "héroe . [GEOGRAPHIC_DATA] ( 2 )" at bounding box center [528, 206] width 210 height 232
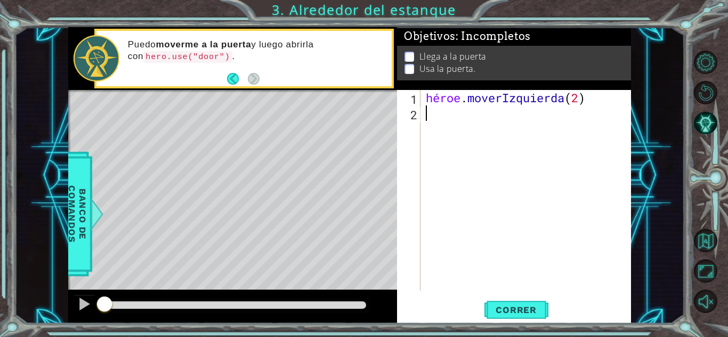
type textarea "h"
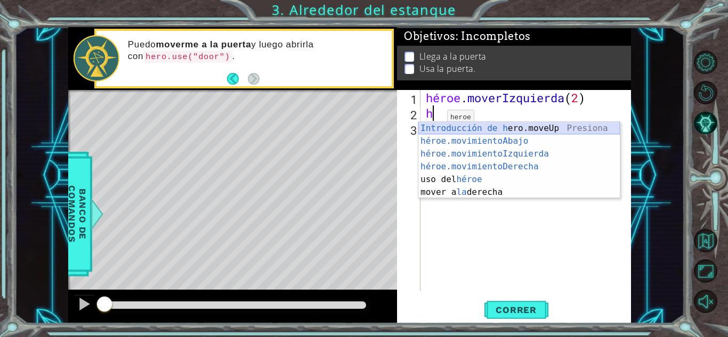
click at [447, 126] on div "Introducción de [PERSON_NAME].moveUp Presiona héroe.movimientoAbajo ​ Introducc…" at bounding box center [518, 173] width 201 height 102
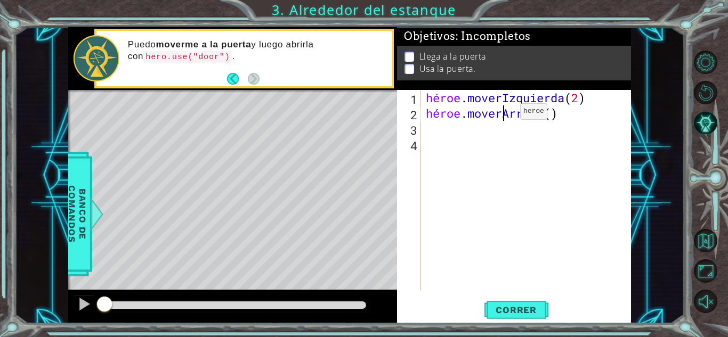
click at [504, 114] on div "héroe . moverIzquierda ( 2 ) héroe . [GEOGRAPHIC_DATA] ( )" at bounding box center [528, 206] width 210 height 232
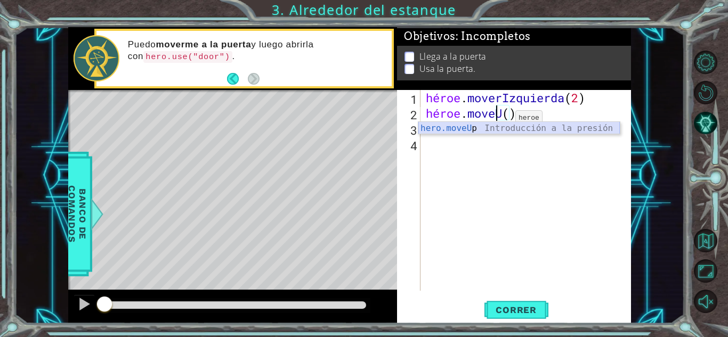
click at [492, 125] on div "hero.moveU p Introducción a la presión" at bounding box center [518, 141] width 201 height 38
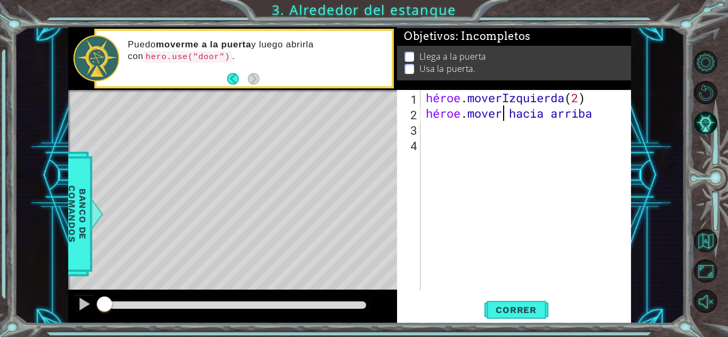
click at [589, 118] on div "héroe . moverIzquierda ( 2 ) héroe . mover hacia arriba" at bounding box center [528, 206] width 210 height 232
type textarea "hero."
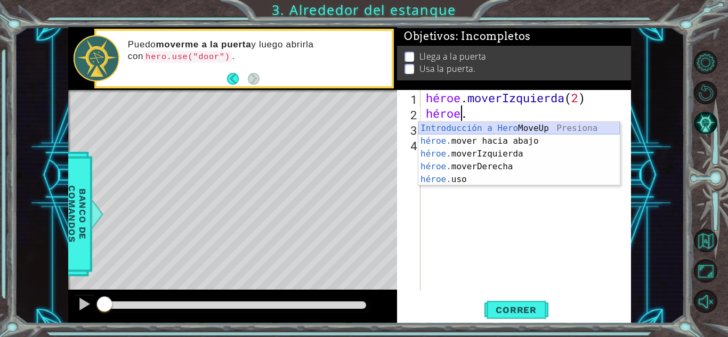
click at [546, 129] on div "Introducción a Hero MoveUp Presiona héroe. mover hacia abajo Introducción a la …" at bounding box center [518, 166] width 201 height 89
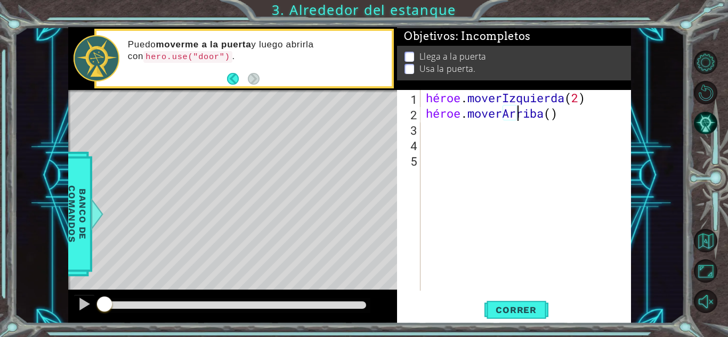
click at [575, 116] on div "héroe . moverIzquierda ( 2 ) héroe . [GEOGRAPHIC_DATA] ( )" at bounding box center [528, 206] width 210 height 232
type textarea "hero.moveUp(2)"
click at [429, 131] on div "héroe . moverIzquierda ( 2 ) héroe . [GEOGRAPHIC_DATA] ( 2 )" at bounding box center [528, 206] width 210 height 232
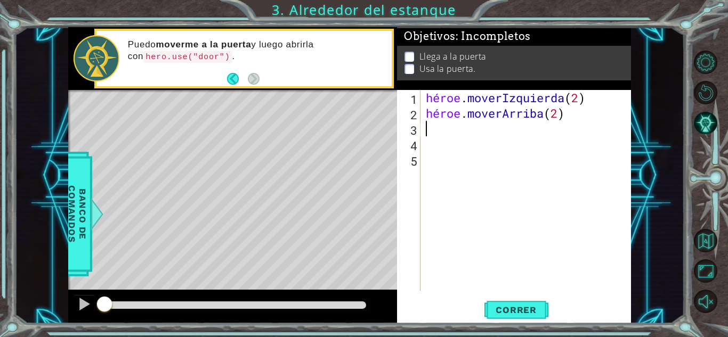
type textarea "h"
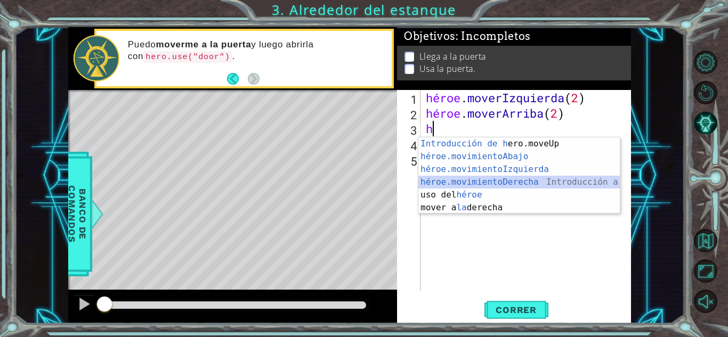
click at [486, 183] on div "Introducción de [PERSON_NAME].moveUp Presiona héroe.movimientoAbajo ​ Introducc…" at bounding box center [518, 188] width 201 height 102
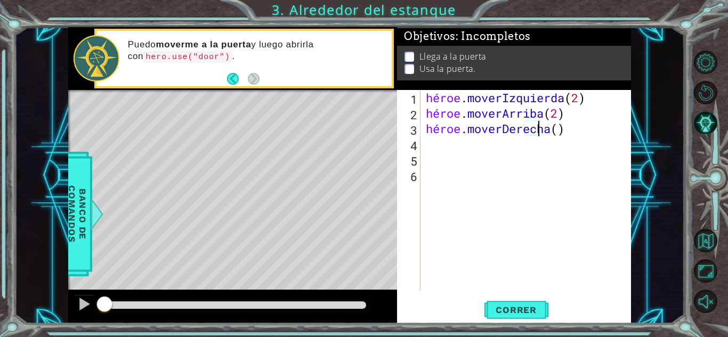
click at [578, 130] on div "héroe . moverIzquierda ( 2 ) héroe . moverArriba ( 2 ) héroe . moverDerecha ( )" at bounding box center [528, 206] width 210 height 232
type textarea "hero.moveRight(2)"
click at [434, 150] on div "héroe . moverIzquierda ( 2 ) héroe . moverArriba ( 2 ) héroe . moverDerecha ( 2…" at bounding box center [528, 206] width 210 height 232
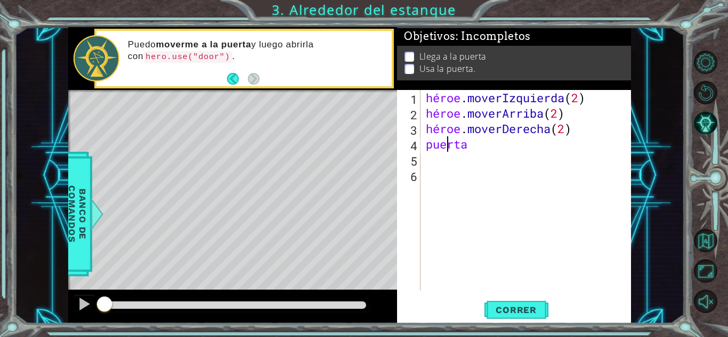
click at [462, 146] on div "héroe . moverIzquierda ( 2 ) héroe . moverArriba ( 2 ) héroe . moverDerecha ( 2…" at bounding box center [528, 206] width 210 height 232
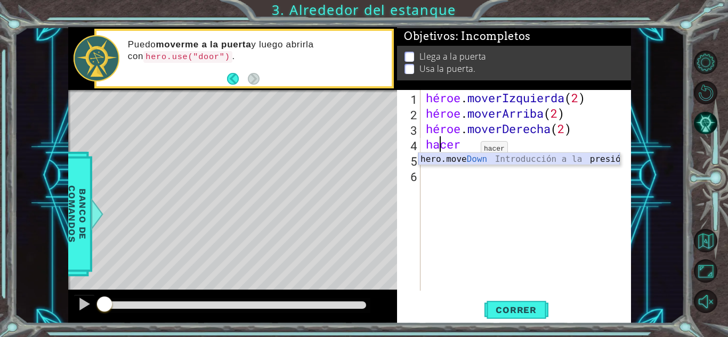
type textarea "d"
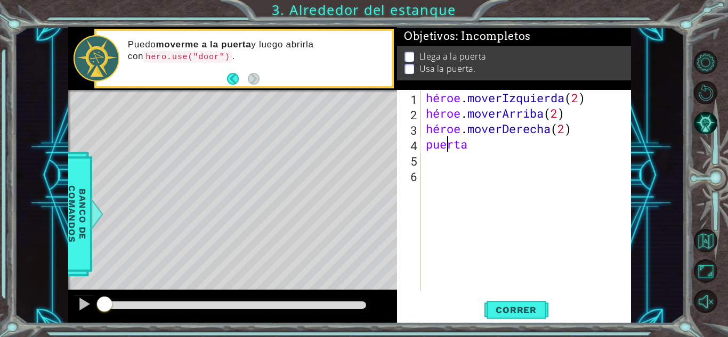
click at [475, 150] on div "héroe . moverIzquierda ( 2 ) héroe . moverArriba ( 2 ) héroe . moverDerecha ( 2…" at bounding box center [528, 206] width 210 height 232
type textarea "doo"
click at [509, 310] on font "Correr" at bounding box center [515, 310] width 41 height 11
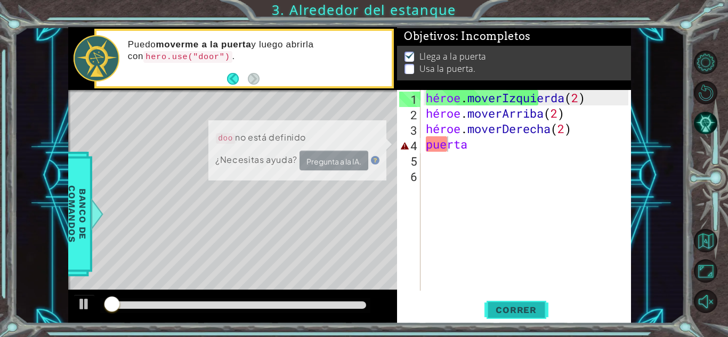
click at [509, 310] on font "Correr" at bounding box center [515, 310] width 41 height 11
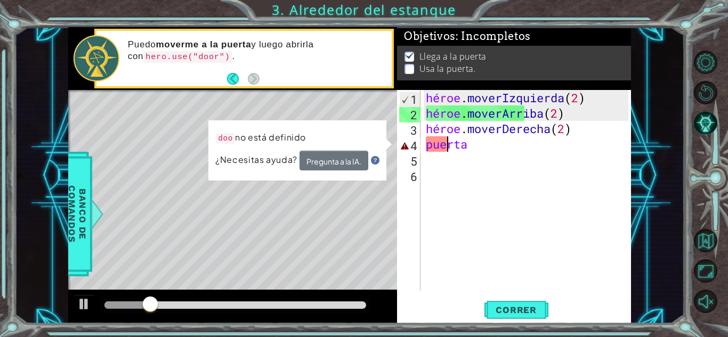
click at [242, 123] on div "doo no está definido ¿Necesitas ayuda? Pregunta a la IA." at bounding box center [296, 150] width 177 height 60
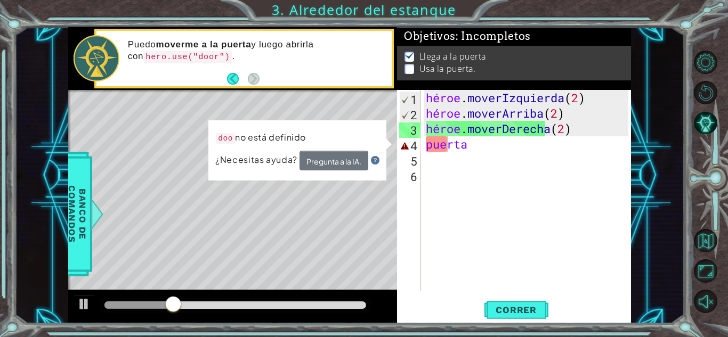
click at [378, 164] on img at bounding box center [374, 161] width 9 height 9
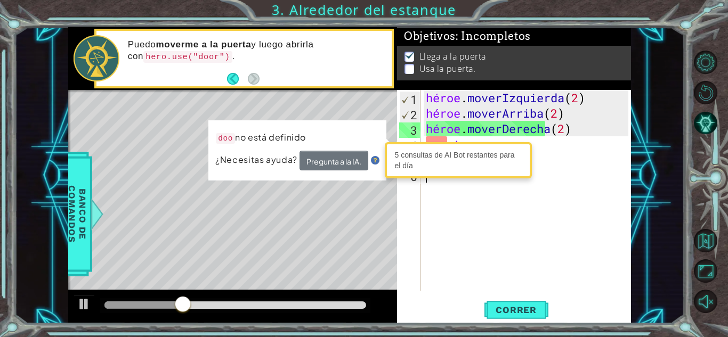
click at [345, 84] on div "Puedo moverme a la puerta y luego abrirla con hero.use("door") ." at bounding box center [243, 58] width 295 height 55
click at [506, 198] on div "héroe . moverIzquierda ( 2 ) héroe . moverArriba ( 2 ) héroe . moverDerecha ( 2…" at bounding box center [528, 206] width 210 height 232
click at [373, 158] on img at bounding box center [374, 161] width 9 height 9
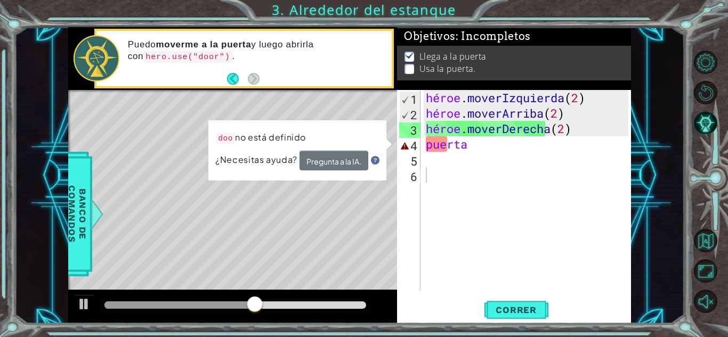
click at [135, 206] on div "Mapa de niveles" at bounding box center [314, 247] width 492 height 314
click at [466, 144] on div "héroe . moverIzquierda ( 2 ) héroe . moverArriba ( 2 ) héroe . moverDerecha ( 2…" at bounding box center [528, 206] width 210 height 232
click at [466, 147] on div "héroe . moverIzquierda ( 2 ) héroe . moverArriba ( 2 ) héroe . moverDerecha ( 2…" at bounding box center [528, 206] width 210 height 232
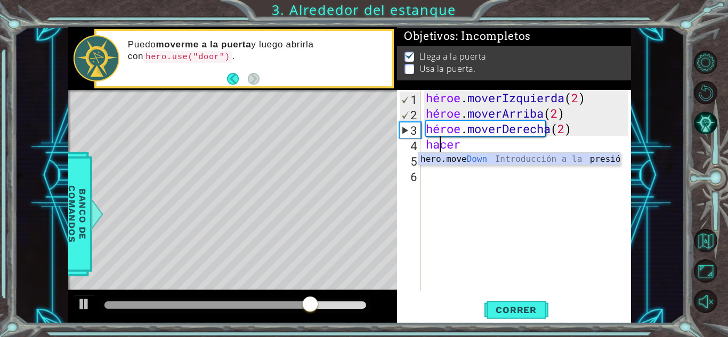
type textarea "d"
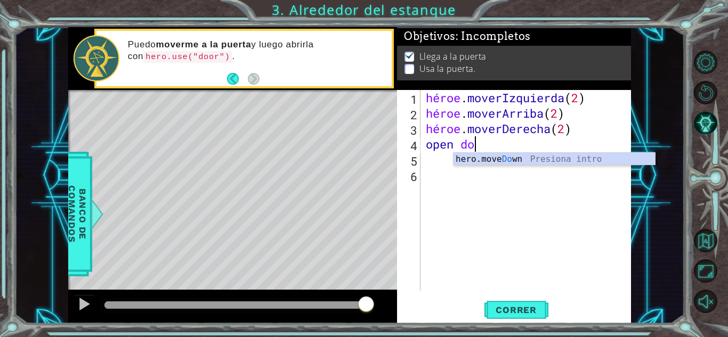
scroll to position [0, 2]
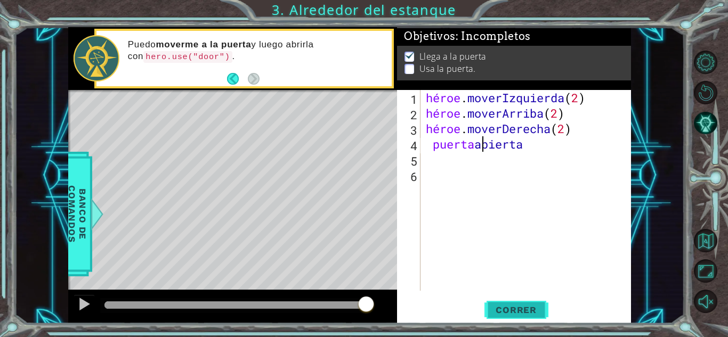
type textarea "open doo"
click at [519, 317] on button "Correr" at bounding box center [516, 309] width 64 height 23
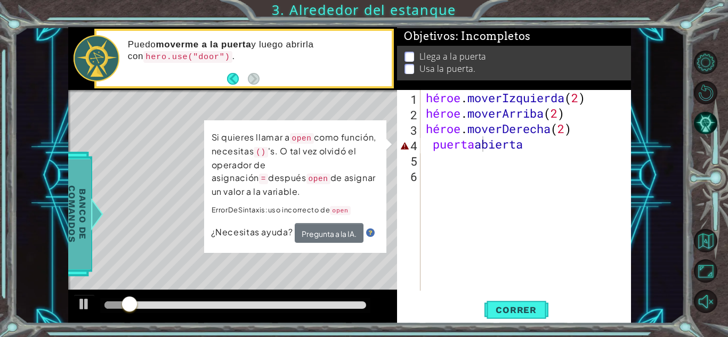
click at [73, 203] on font "Banco de comandos" at bounding box center [77, 213] width 21 height 57
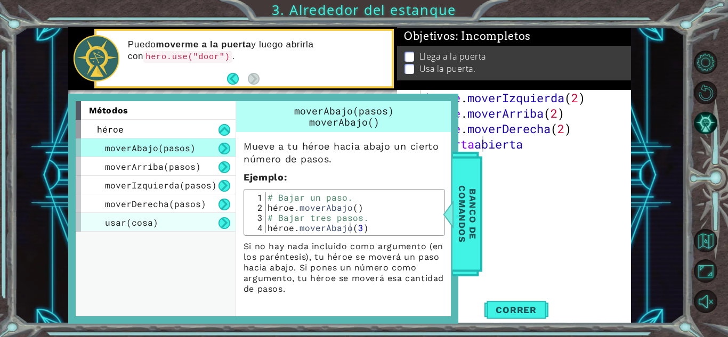
click at [169, 218] on div "usar(cosa)" at bounding box center [156, 222] width 160 height 19
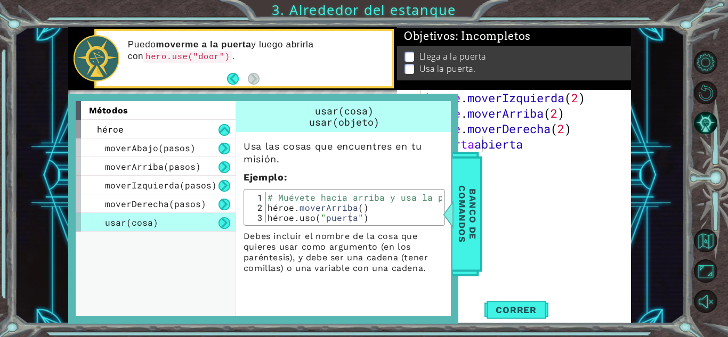
type textarea "hero.use("door")"
drag, startPoint x: 385, startPoint y: 221, endPoint x: 394, endPoint y: 219, distance: 9.8
click at [394, 219] on div "# Muévete hacia arriba y usa la puerta. héroe . [PERSON_NAME] ( ) héroe.uso ( "…" at bounding box center [353, 217] width 176 height 51
drag, startPoint x: 394, startPoint y: 219, endPoint x: 267, endPoint y: 219, distance: 126.8
click at [267, 219] on div "# Muévete hacia arriba y usa la puerta. héroe . [PERSON_NAME] ( ) héroe.uso ( "…" at bounding box center [353, 217] width 176 height 51
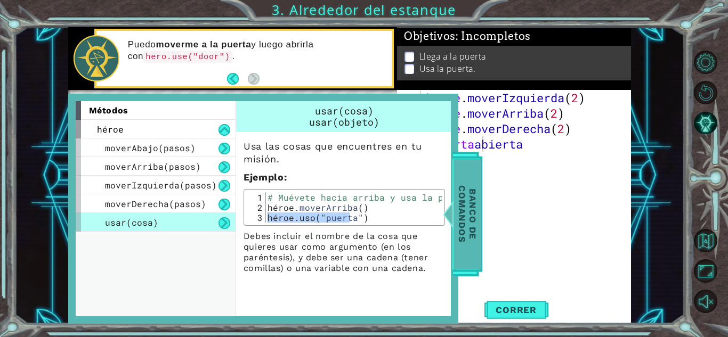
click at [468, 237] on font "Banco de comandos" at bounding box center [466, 213] width 21 height 57
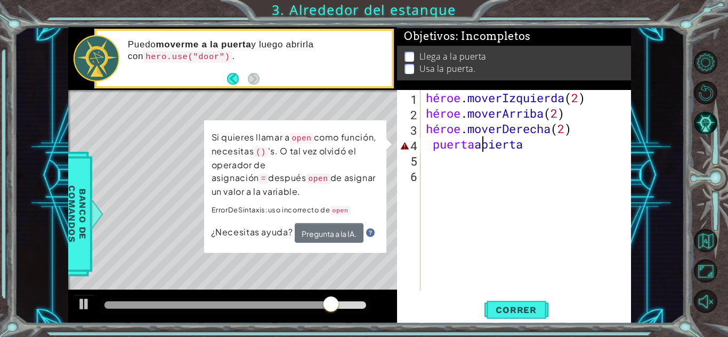
click at [509, 144] on div "héroe . moverIzquierda ( 2 ) héroe . moverArriba ( 2 ) héroe . moverDerecha ( 2…" at bounding box center [528, 206] width 210 height 232
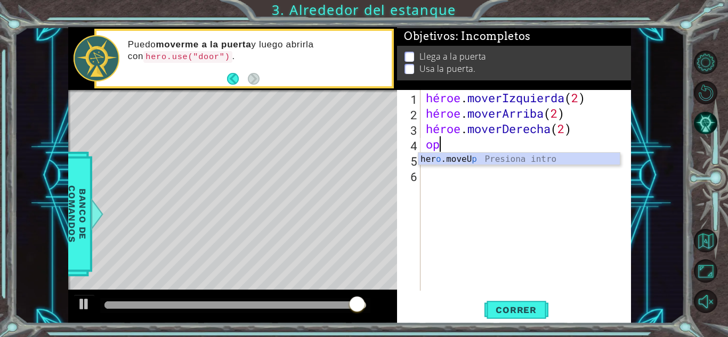
scroll to position [0, 0]
type textarea "o"
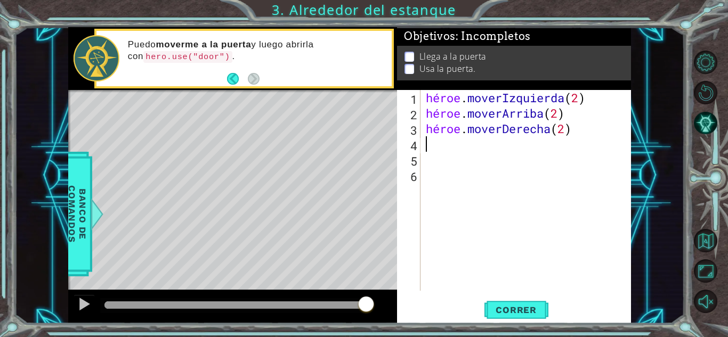
paste textarea "hero.use("door")"
type textarea "hero.use("door")"
click at [516, 309] on font "Correr" at bounding box center [515, 310] width 41 height 11
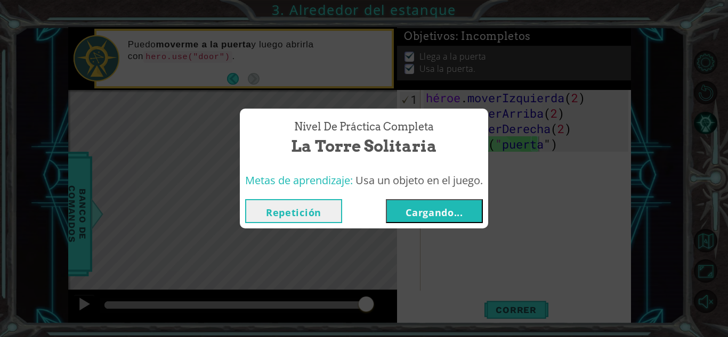
click at [434, 209] on font "Cargando..." at bounding box center [434, 212] width 58 height 13
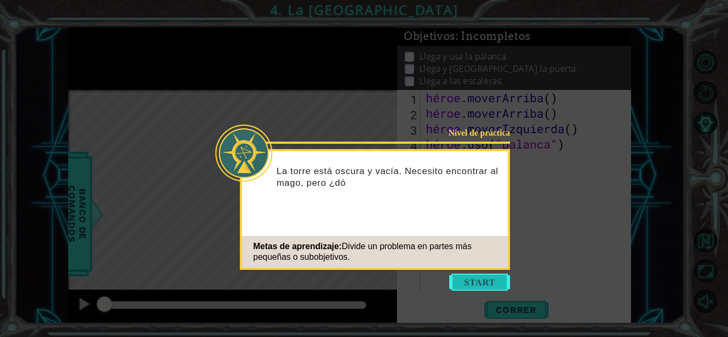
click at [475, 284] on button "Comenzar" at bounding box center [479, 282] width 61 height 17
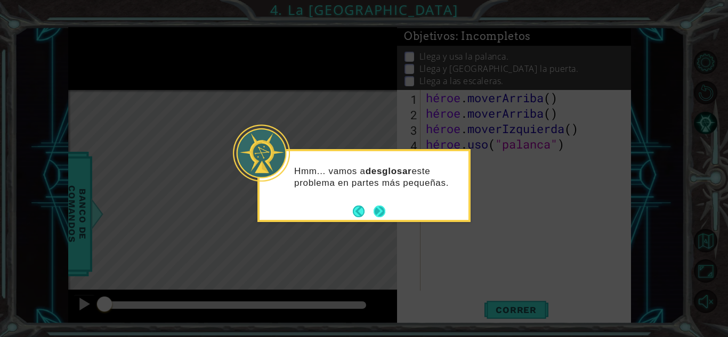
click at [381, 215] on button "Próximo" at bounding box center [379, 212] width 12 height 12
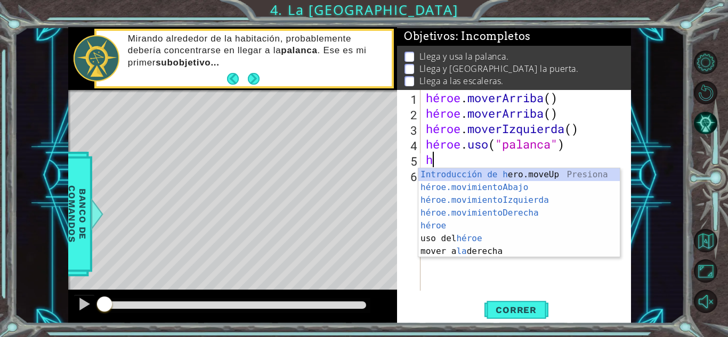
type textarea "he"
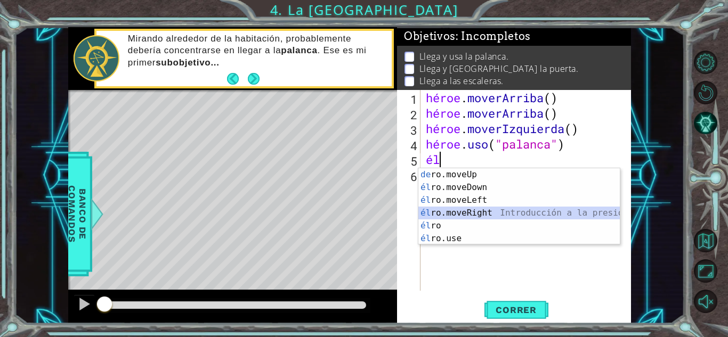
click at [475, 209] on div "Introducción a la presión de [PERSON_NAME].moveUp él ro.moveDown Introducción a…" at bounding box center [518, 219] width 201 height 102
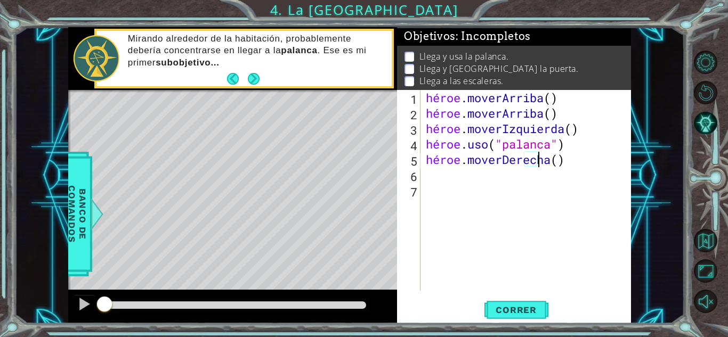
click at [539, 165] on div "héroe . [PERSON_NAME] ( ) héroe . [PERSON_NAME] ( ) héroe . moverIzquierda ( ) …" at bounding box center [528, 206] width 210 height 232
type textarea "hero.moveRight(3)"
click at [441, 181] on div "héroe . [PERSON_NAME] ( ) héroe . [PERSON_NAME] ( ) héroe . moverIzquierda ( ) …" at bounding box center [528, 206] width 210 height 232
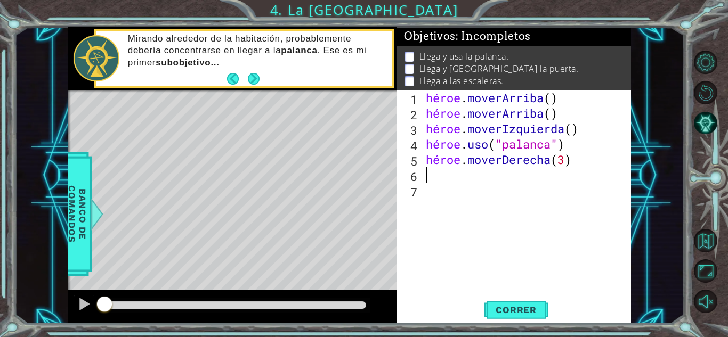
scroll to position [0, 0]
type textarea "h"
click at [425, 177] on div "héroe . [PERSON_NAME] ( ) héroe . [PERSON_NAME] ( ) héroe . moverIzquierda ( ) …" at bounding box center [528, 206] width 210 height 232
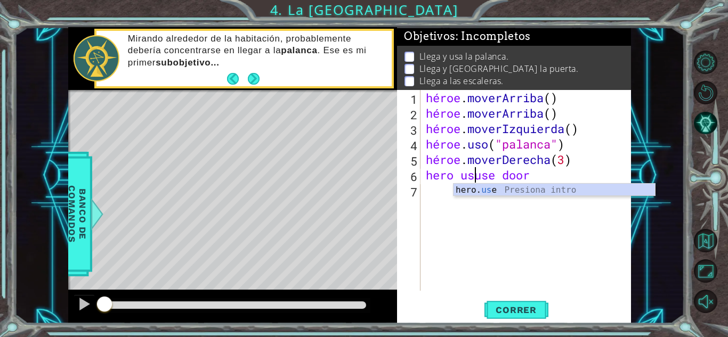
scroll to position [0, 2]
click at [464, 191] on div "héroe. usa la introducción de Presiona" at bounding box center [553, 203] width 201 height 38
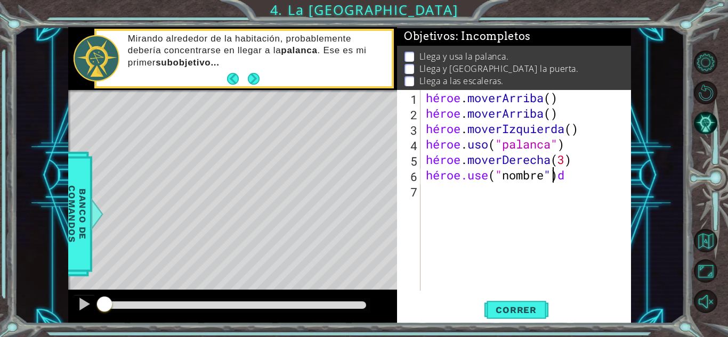
click at [554, 175] on div "héroe . [PERSON_NAME] ( ) héroe . [PERSON_NAME] ( ) héroe . moverIzquierda ( ) …" at bounding box center [528, 206] width 210 height 232
click at [604, 176] on div "héroe . [PERSON_NAME] ( ) héroe . [PERSON_NAME] ( ) héroe . moverIzquierda ( ) …" at bounding box center [528, 206] width 210 height 232
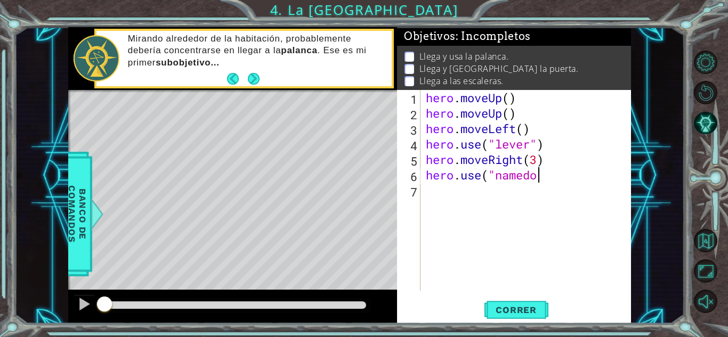
scroll to position [0, 5]
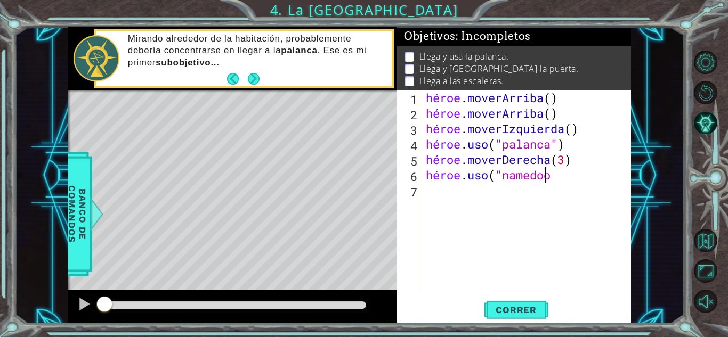
click at [557, 174] on div "héroe . [PERSON_NAME] ( ) héroe . [PERSON_NAME] ( ) héroe . moverIzquierda ( ) …" at bounding box center [528, 206] width 210 height 232
type textarea "hero.use("door")"
click at [426, 192] on div "héroe . [PERSON_NAME] ( ) héroe . [PERSON_NAME] ( ) héroe . moverIzquierda ( ) …" at bounding box center [528, 206] width 210 height 232
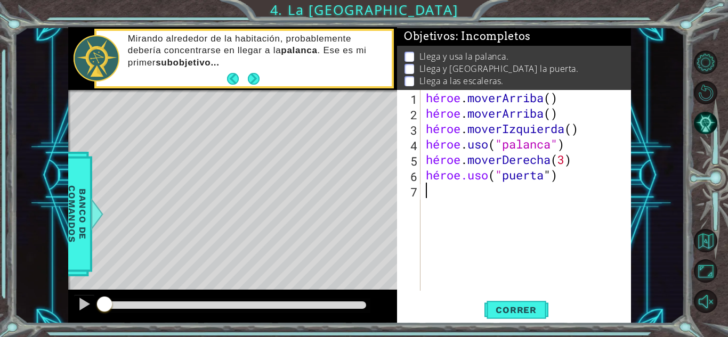
type textarea "m"
type textarea "h"
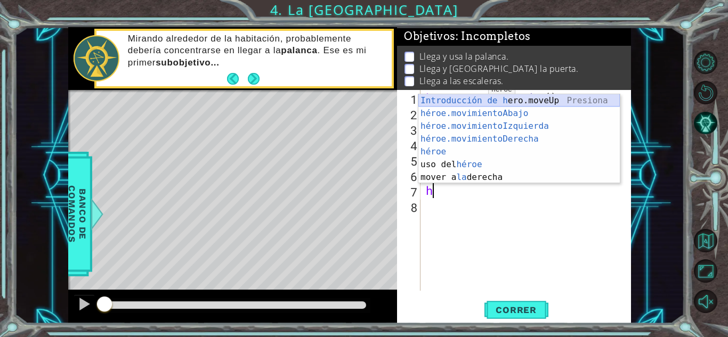
click at [471, 100] on div "Introducción de [PERSON_NAME].moveUp Presiona héroe.movimientoAbajo ​ Introducc…" at bounding box center [518, 151] width 201 height 115
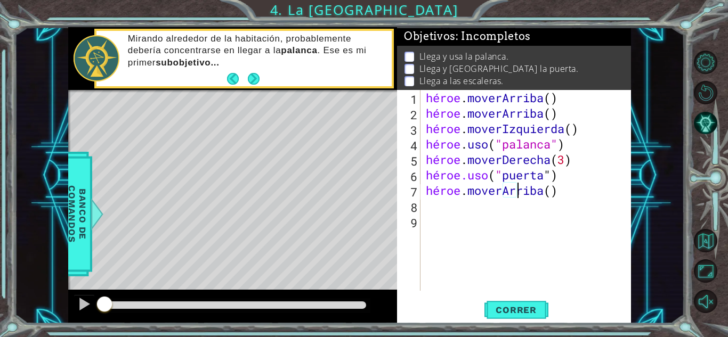
click at [527, 187] on div "héroe . [PERSON_NAME] ( ) héroe . [PERSON_NAME] ( ) héroe . moverIzquierda ( ) …" at bounding box center [528, 206] width 210 height 232
type textarea "hero.moveUp(2)"
click at [442, 208] on div "héroe . [PERSON_NAME] ( ) héroe . [PERSON_NAME] ( ) héroe . moverIzquierda ( ) …" at bounding box center [528, 206] width 210 height 232
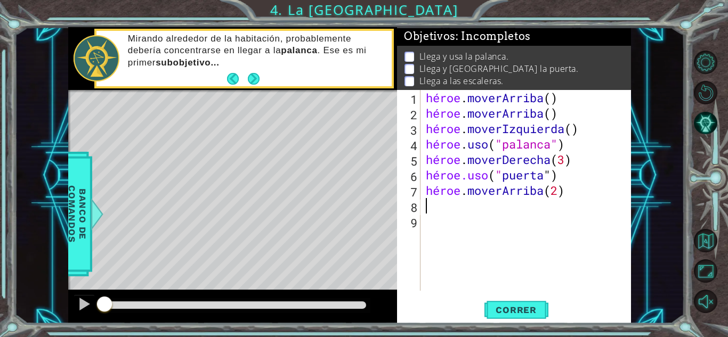
type textarea "h"
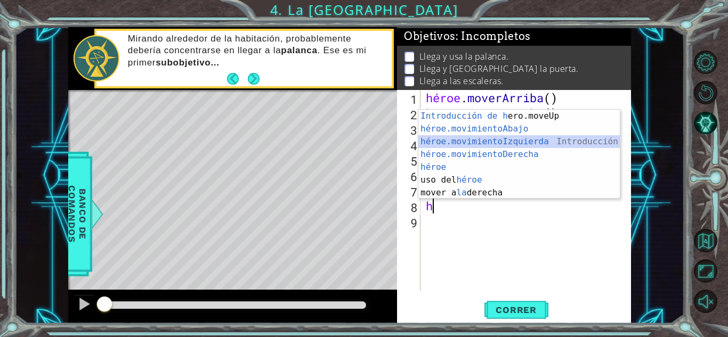
click at [510, 141] on div "Introducción de [PERSON_NAME].moveUp Presiona héroe.movimientoAbajo ​ Introducc…" at bounding box center [518, 167] width 201 height 115
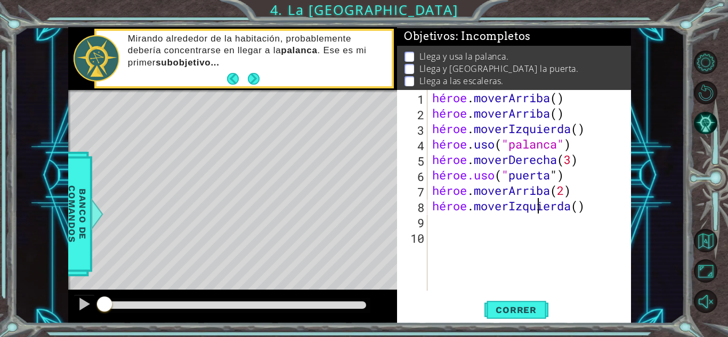
click at [552, 208] on div "héroe . [PERSON_NAME] ( ) héroe . [PERSON_NAME] ( ) héroe . moverIzquierda ( ) …" at bounding box center [531, 206] width 203 height 232
type textarea "hero.moveLeft(3)"
click at [520, 310] on font "Correr" at bounding box center [515, 310] width 41 height 11
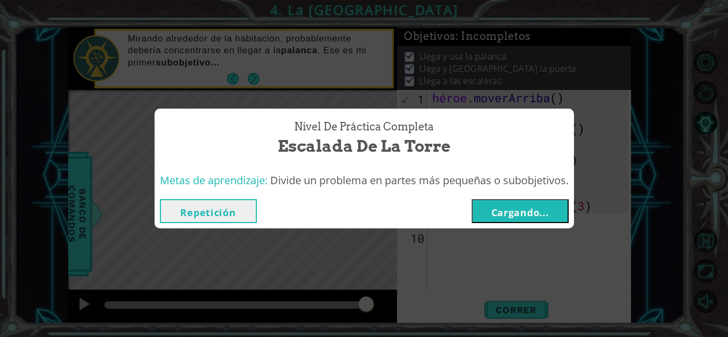
click at [533, 221] on button "Cargando..." at bounding box center [519, 211] width 97 height 24
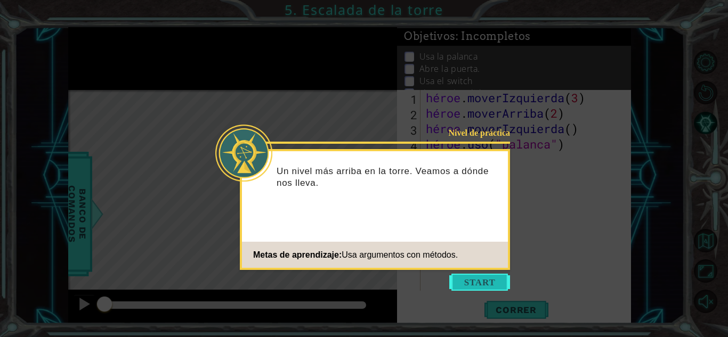
click at [455, 282] on button "Comenzar" at bounding box center [479, 282] width 61 height 17
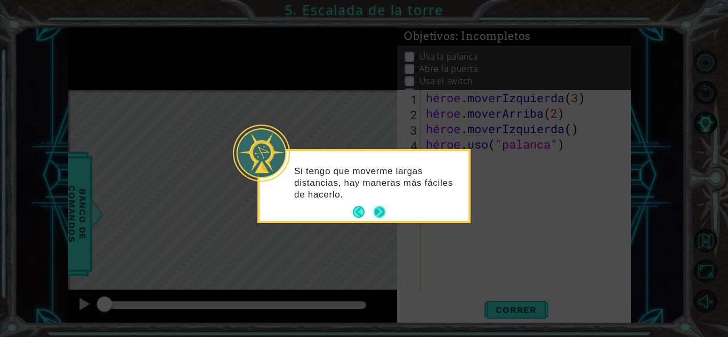
click at [384, 206] on button "Próximo" at bounding box center [379, 212] width 15 height 15
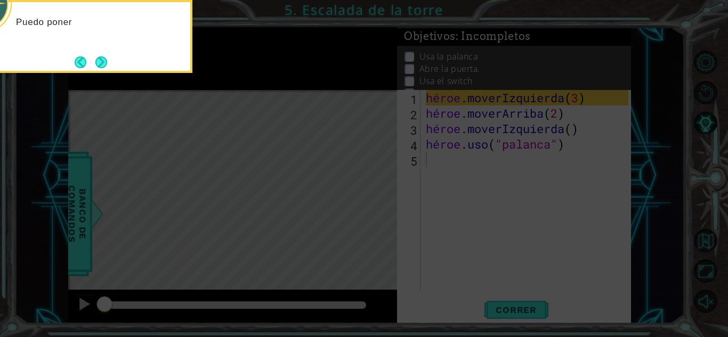
click at [384, 206] on icon at bounding box center [364, 50] width 728 height 574
click at [104, 60] on button "Próximo" at bounding box center [101, 62] width 12 height 12
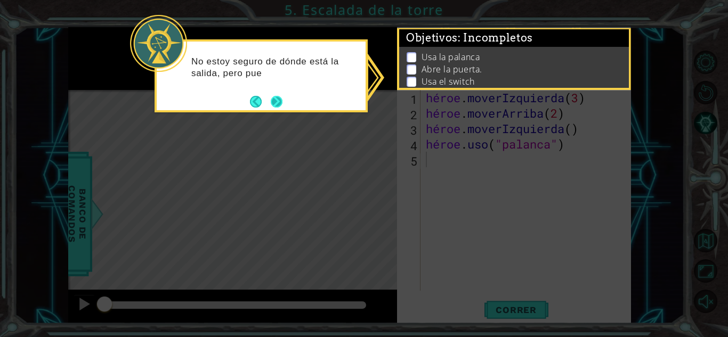
click at [278, 104] on button "Próximo" at bounding box center [277, 102] width 12 height 12
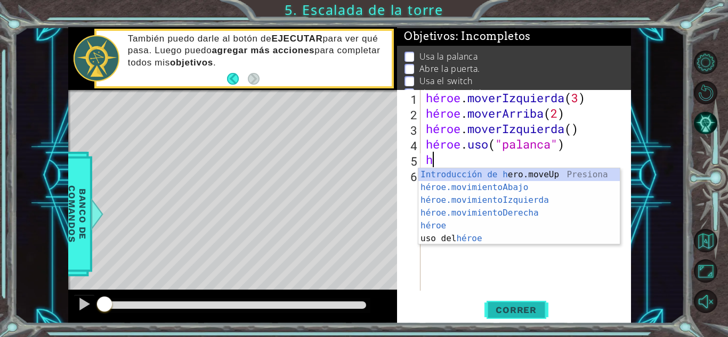
type textarea "h"
click at [491, 306] on span "Correr" at bounding box center [516, 310] width 62 height 11
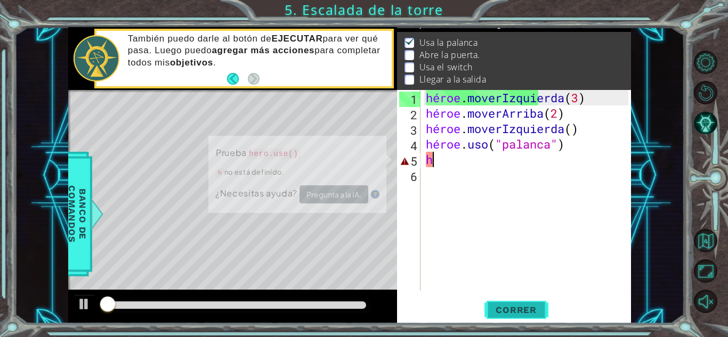
scroll to position [14, 0]
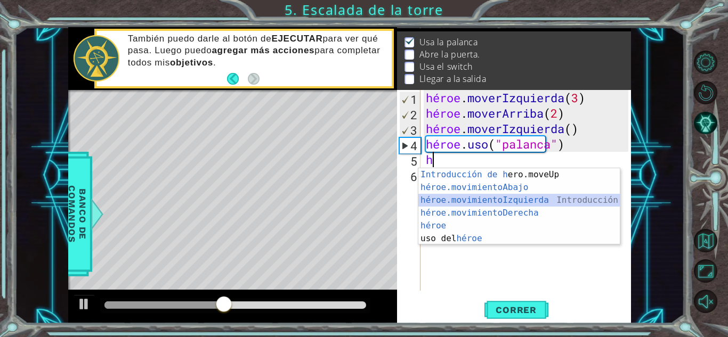
click at [473, 200] on div "Introducción de [PERSON_NAME].moveUp Presiona héroe.movimientoAbajo ​ Introducc…" at bounding box center [518, 219] width 201 height 102
type textarea "hero.moveLeft(1)"
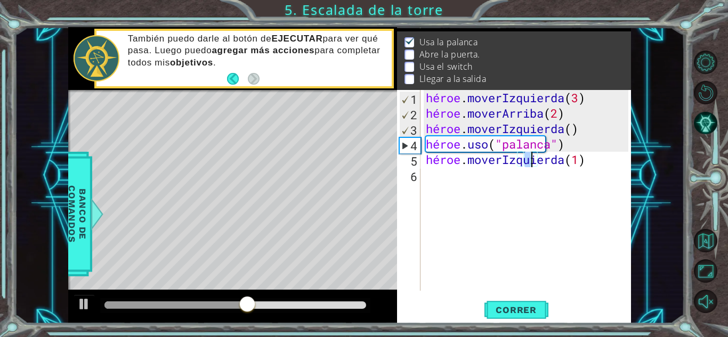
click at [433, 181] on div "héroe . moverIzquierda ( 3 ) héroe . moverArriba ( 2 ) héroe . moverIzquierda (…" at bounding box center [528, 206] width 210 height 232
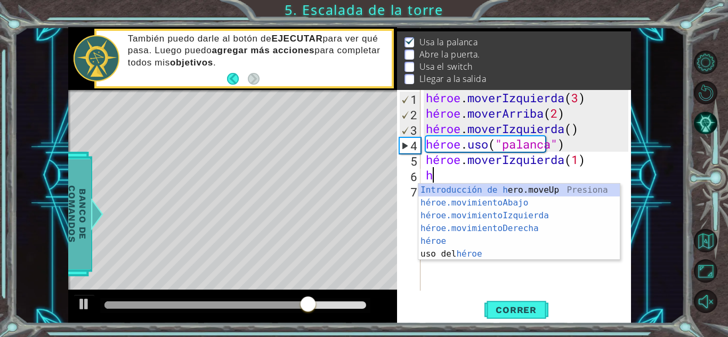
type textarea "h"
click at [74, 195] on font "Banco de comandos" at bounding box center [77, 213] width 21 height 57
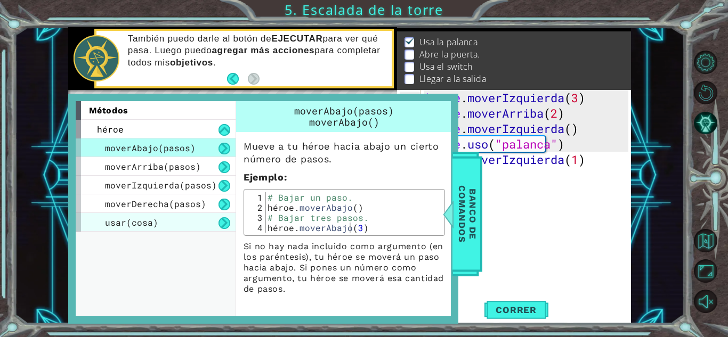
click at [194, 224] on div "usar(cosa)" at bounding box center [156, 222] width 160 height 19
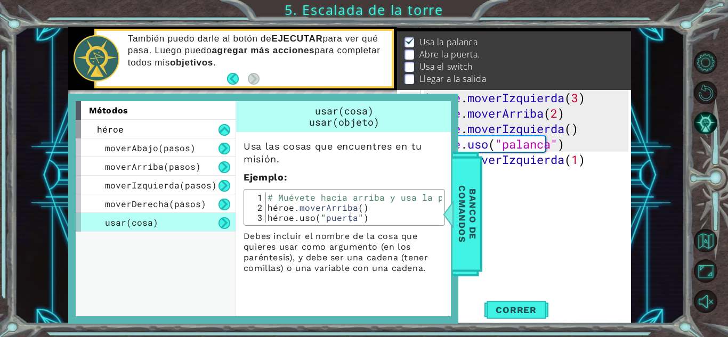
type textarea "hero.use("door")"
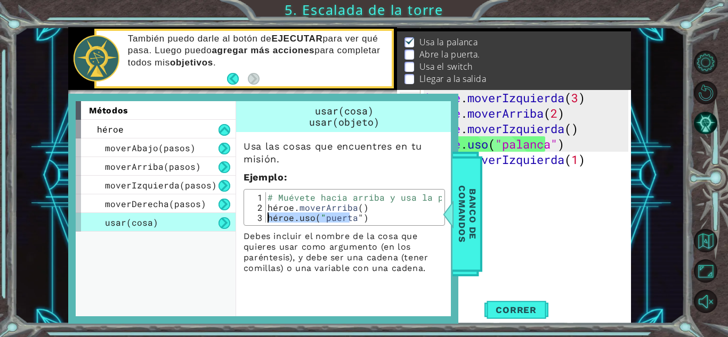
drag, startPoint x: 391, startPoint y: 216, endPoint x: 268, endPoint y: 221, distance: 123.1
click at [268, 221] on div "# Muévete hacia arriba y usa la puerta. héroe . [PERSON_NAME] ( ) héroe.uso ( "…" at bounding box center [353, 217] width 176 height 51
click at [522, 216] on div "héroe . moverIzquierda ( 3 ) héroe . moverArriba ( 2 ) héroe . moverIzquierda (…" at bounding box center [528, 206] width 210 height 232
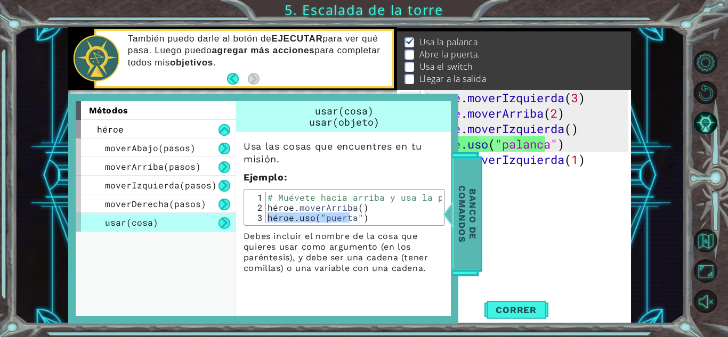
click at [456, 223] on font "Banco de comandos" at bounding box center [466, 213] width 21 height 57
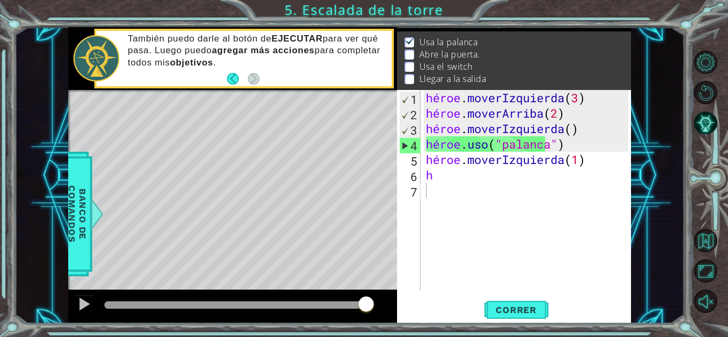
type textarea "h"
click at [445, 177] on div "héroe . moverIzquierda ( 3 ) héroe . moverArriba ( 2 ) héroe . moverIzquierda (…" at bounding box center [528, 206] width 210 height 232
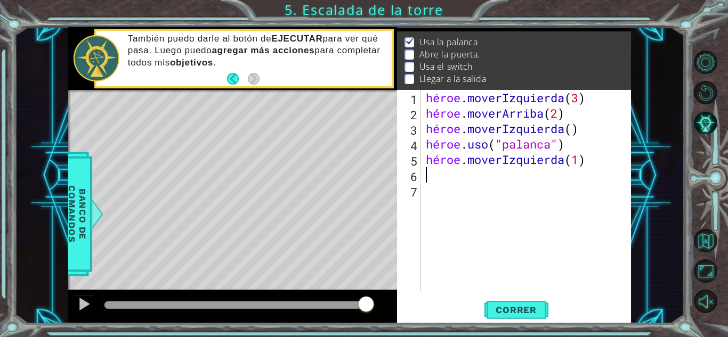
paste textarea "hero.use("door")"
type textarea "hero.use("door")"
click at [430, 192] on div "héroe . moverIzquierda ( 3 ) héroe . moverArriba ( 2 ) héroe . moverIzquierda (…" at bounding box center [528, 206] width 210 height 232
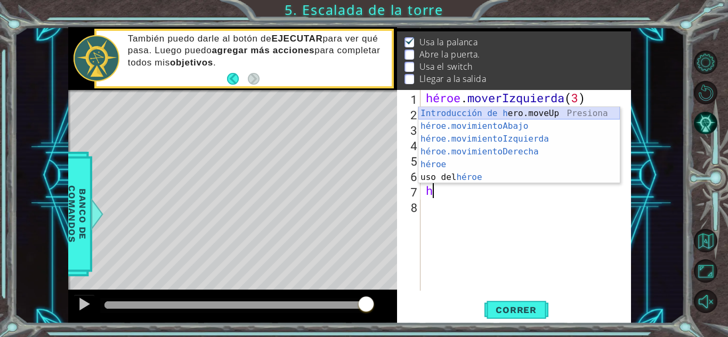
click at [482, 115] on div "Introducción de [PERSON_NAME].moveUp Presiona héroe.movimientoAbajo ​ Introducc…" at bounding box center [518, 158] width 201 height 102
type textarea "hero.moveUp(1)"
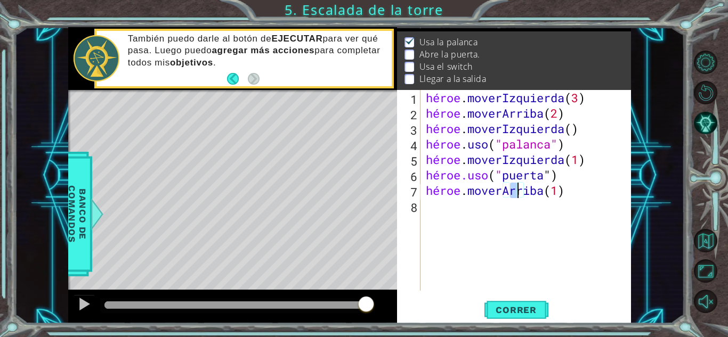
click at [433, 206] on div "héroe . moverIzquierda ( 3 ) héroe . moverArriba ( 2 ) héroe . moverIzquierda (…" at bounding box center [528, 206] width 210 height 232
click at [443, 204] on div "héroe . moverIzquierda ( 3 ) héroe . moverArriba ( 2 ) héroe . moverIzquierda (…" at bounding box center [528, 206] width 210 height 232
click at [535, 313] on font "Correr" at bounding box center [515, 310] width 41 height 11
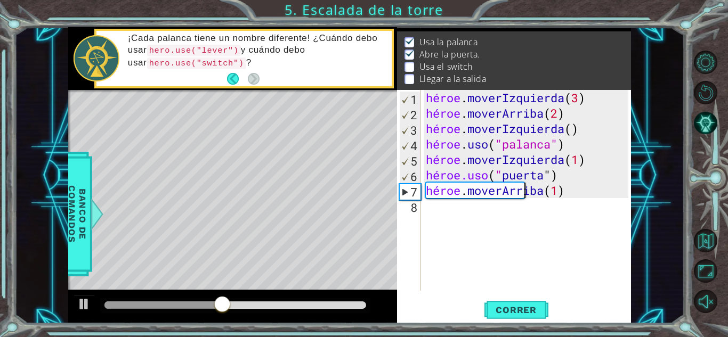
click at [585, 189] on div "héroe . moverIzquierda ( 3 ) héroe . moverArriba ( 2 ) héroe . moverIzquierda (…" at bounding box center [528, 206] width 210 height 232
type textarea "hero.moveUp(2)"
click at [431, 210] on div "héroe . moverIzquierda ( 3 ) héroe . moverArriba ( 2 ) héroe . moverIzquierda (…" at bounding box center [528, 206] width 210 height 232
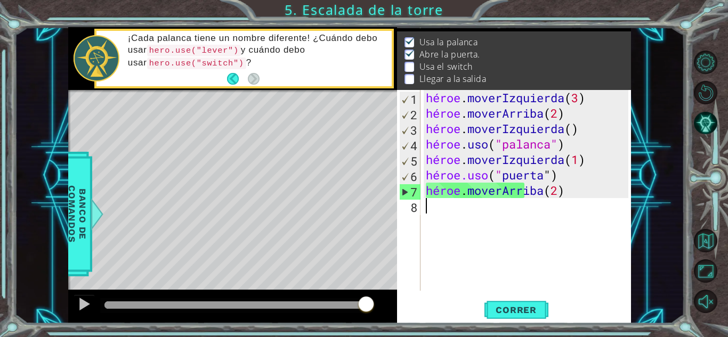
click at [590, 191] on div "héroe . moverIzquierda ( 3 ) héroe . moverArriba ( 2 ) héroe . moverIzquierda (…" at bounding box center [528, 206] width 210 height 232
type textarea "hero.moveUp(2)"
click at [533, 315] on button "Correr" at bounding box center [516, 309] width 64 height 23
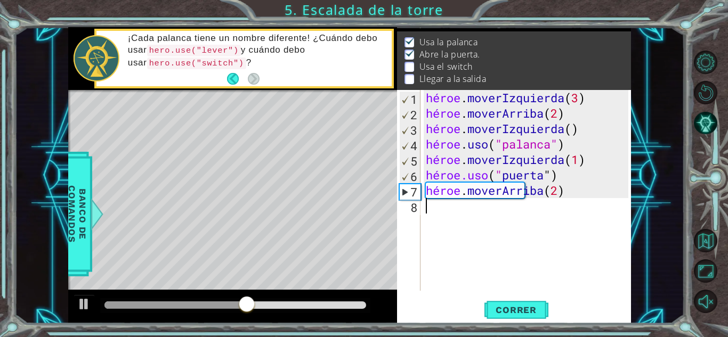
click at [462, 215] on div "héroe . moverIzquierda ( 3 ) héroe . moverArriba ( 2 ) héroe . moverIzquierda (…" at bounding box center [528, 206] width 210 height 232
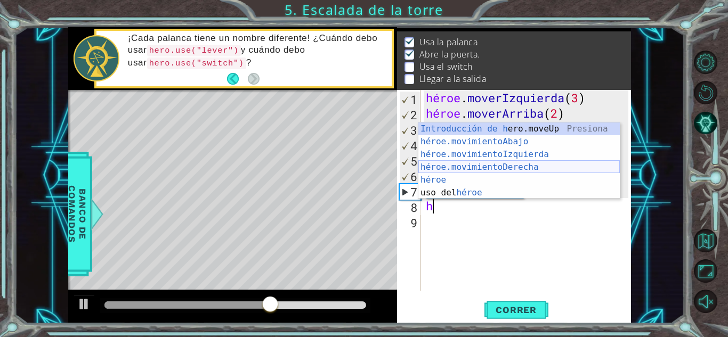
click at [485, 162] on div "Introducción de [PERSON_NAME].moveUp Presiona héroe.movimientoAbajo ​ Introducc…" at bounding box center [518, 174] width 201 height 102
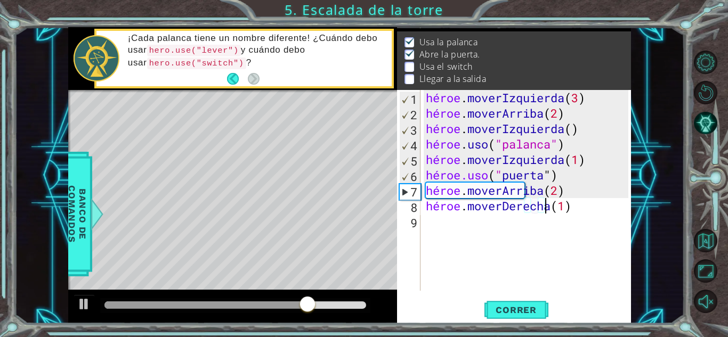
click at [593, 204] on div "héroe . moverIzquierda ( 3 ) héroe . moverArriba ( 2 ) héroe . moverIzquierda (…" at bounding box center [528, 206] width 210 height 232
type textarea "hero.moveRight(2)"
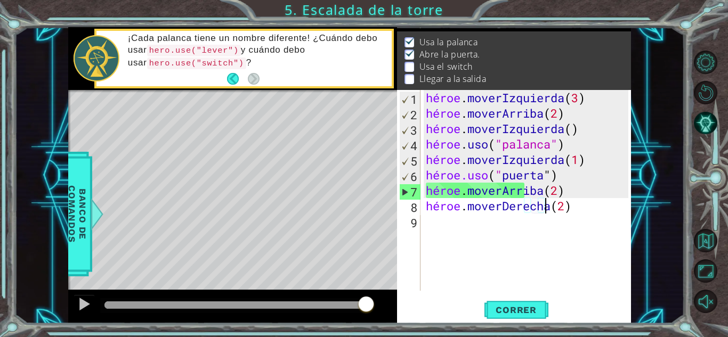
click at [457, 221] on div "héroe . moverIzquierda ( 3 ) héroe . moverArriba ( 2 ) héroe . moverIzquierda (…" at bounding box center [528, 206] width 210 height 232
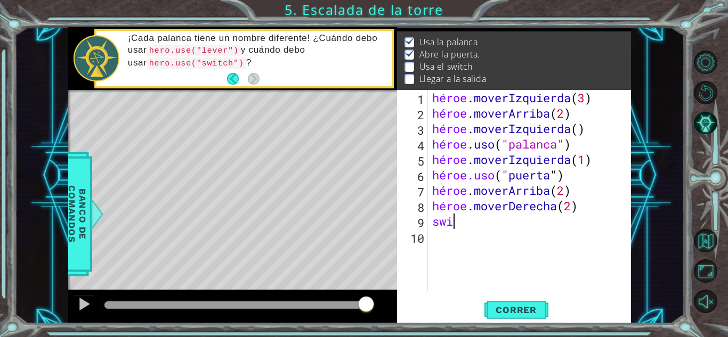
scroll to position [0, 0]
type textarea "s"
type textarea "h"
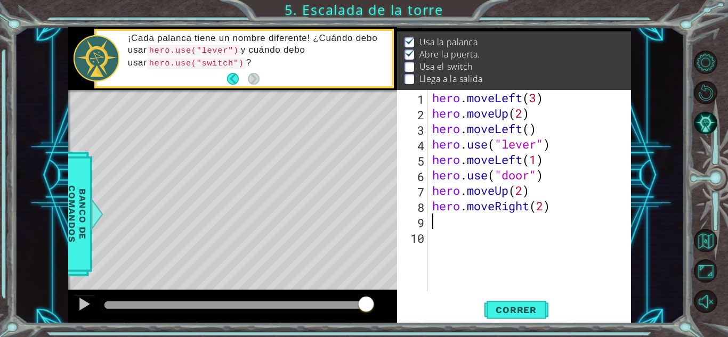
click at [458, 222] on div "hero . moveLeft ( 3 ) hero . moveUp ( 2 ) hero . moveLeft ( ) hero . use ( "lev…" at bounding box center [531, 206] width 203 height 232
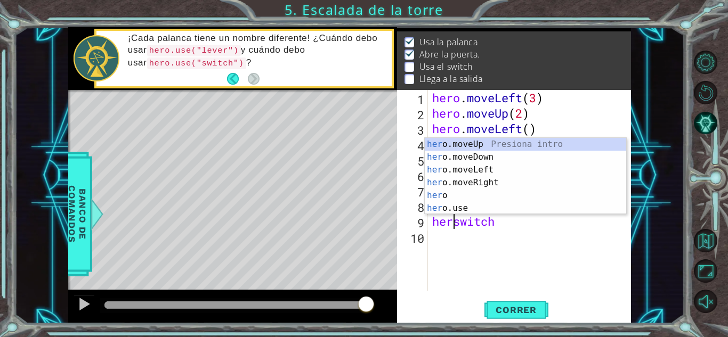
scroll to position [0, 1]
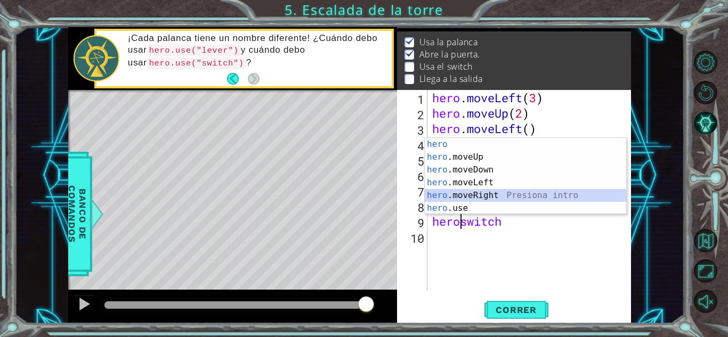
click at [468, 202] on div "hero Presiona intro hero .moveUp Presiona intro hero .moveDown Presiona intro h…" at bounding box center [525, 189] width 201 height 102
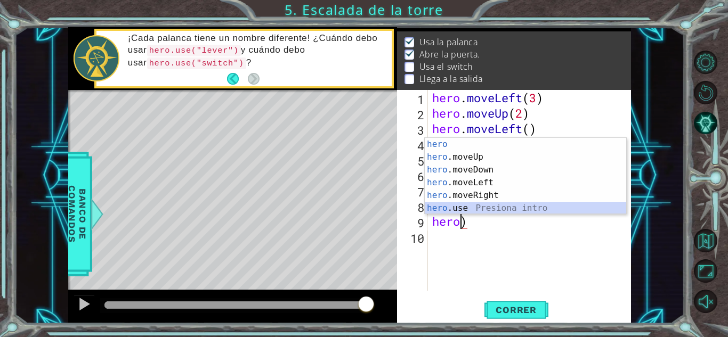
click at [484, 208] on div "hero Presiona intro hero .moveUp Presiona intro hero .moveDown Presiona intro h…" at bounding box center [525, 189] width 201 height 102
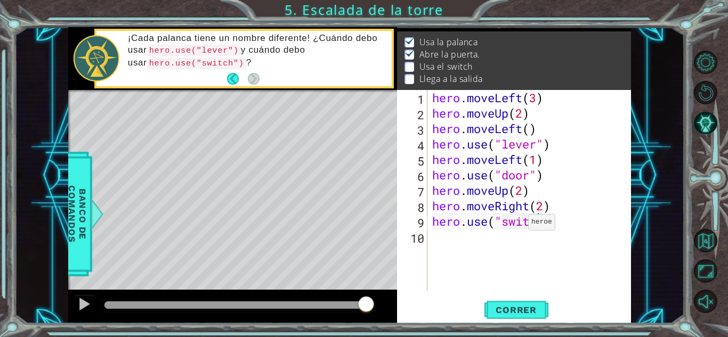
scroll to position [0, 5]
type textarea "hero.use("switch")"
click at [464, 238] on div "hero . moveLeft ( 3 ) hero . moveUp ( 2 ) hero . moveLeft ( ) hero . use ( "lev…" at bounding box center [531, 206] width 203 height 232
type textarea "m"
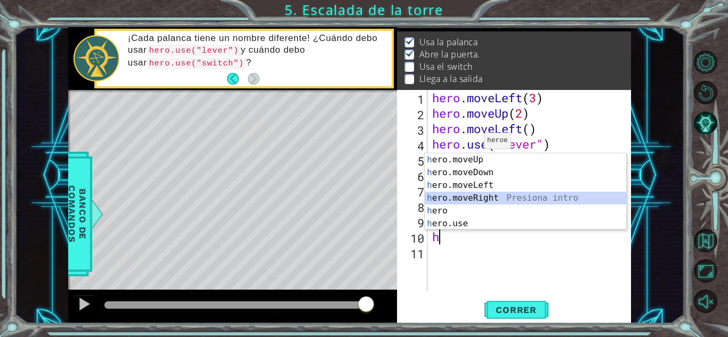
click at [471, 196] on div "h ero.moveUp Presiona intro h ero.moveDown Presiona intro h ero.moveLeft Presio…" at bounding box center [525, 204] width 201 height 102
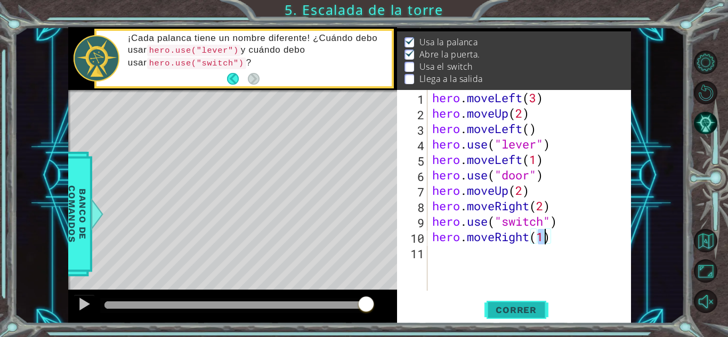
type textarea "hero.moveRight(1)"
click at [510, 306] on span "Correr" at bounding box center [516, 310] width 62 height 11
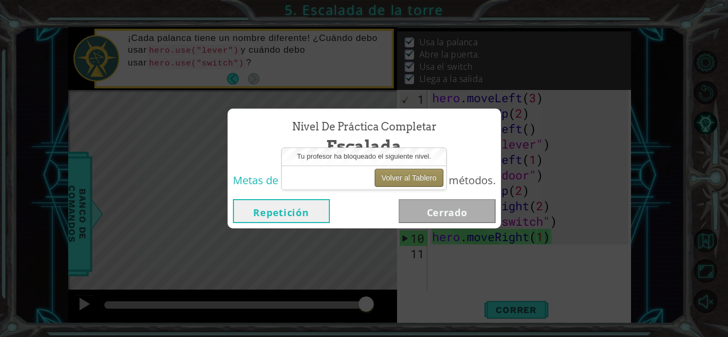
click at [433, 181] on button "Volver al Tablero" at bounding box center [408, 178] width 69 height 18
click at [429, 175] on button "Volver al Tablero" at bounding box center [408, 178] width 69 height 18
click at [420, 177] on button "Volver al Tablero" at bounding box center [408, 178] width 69 height 18
click at [411, 174] on button "Volver al Tablero" at bounding box center [408, 178] width 69 height 18
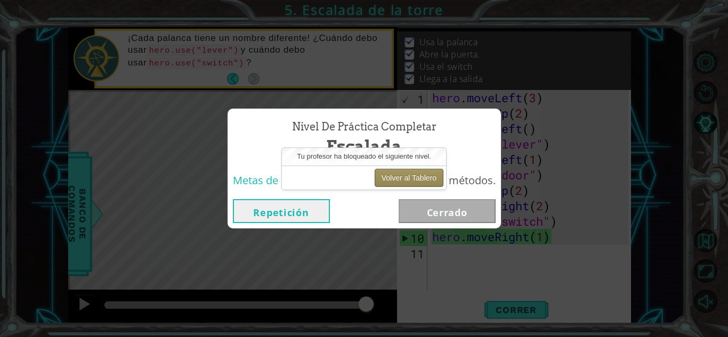
click at [411, 174] on button "Volver al Tablero" at bounding box center [408, 178] width 69 height 18
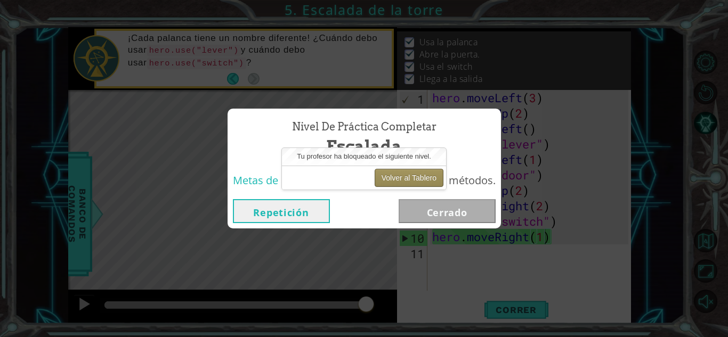
click at [411, 174] on button "Volver al Tablero" at bounding box center [408, 178] width 69 height 18
click at [411, 175] on button "Volver al Tablero" at bounding box center [408, 178] width 69 height 18
click at [406, 181] on button "Volver al Tablero" at bounding box center [408, 178] width 69 height 18
